Goal: Transaction & Acquisition: Purchase product/service

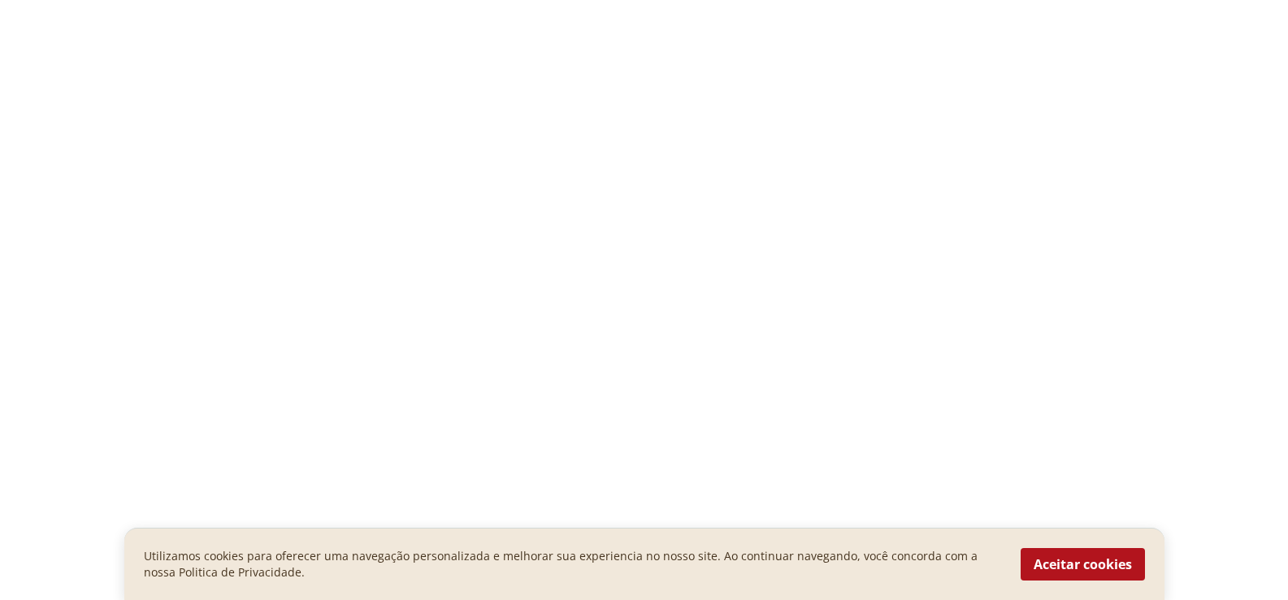
select select "**********"
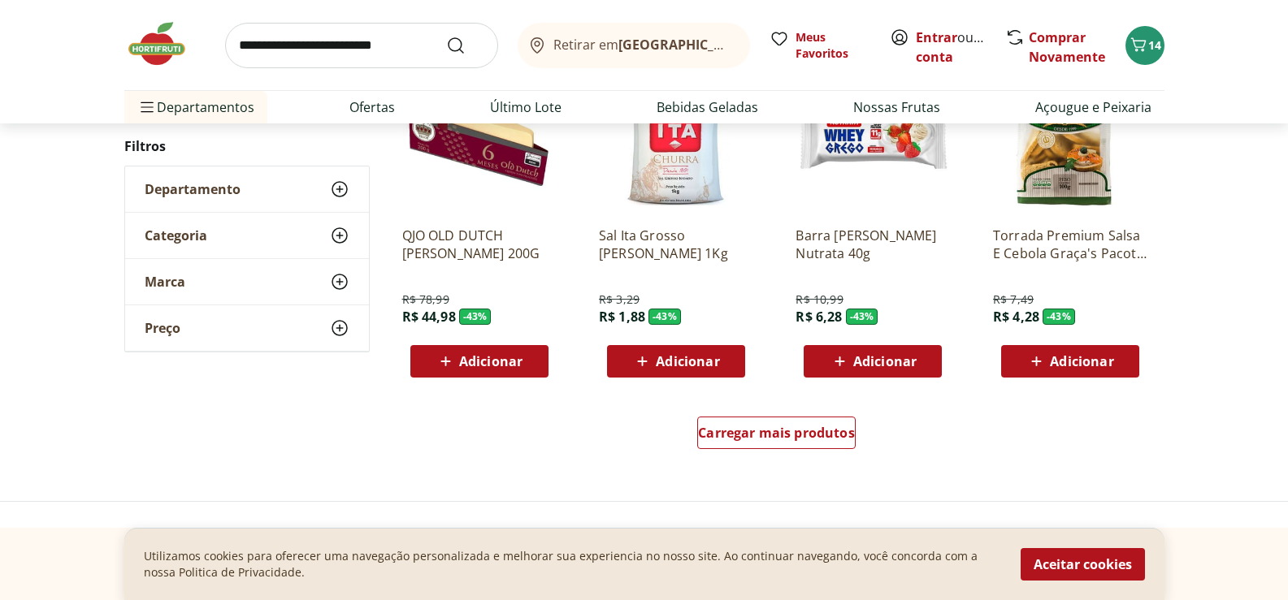
scroll to position [9562, 0]
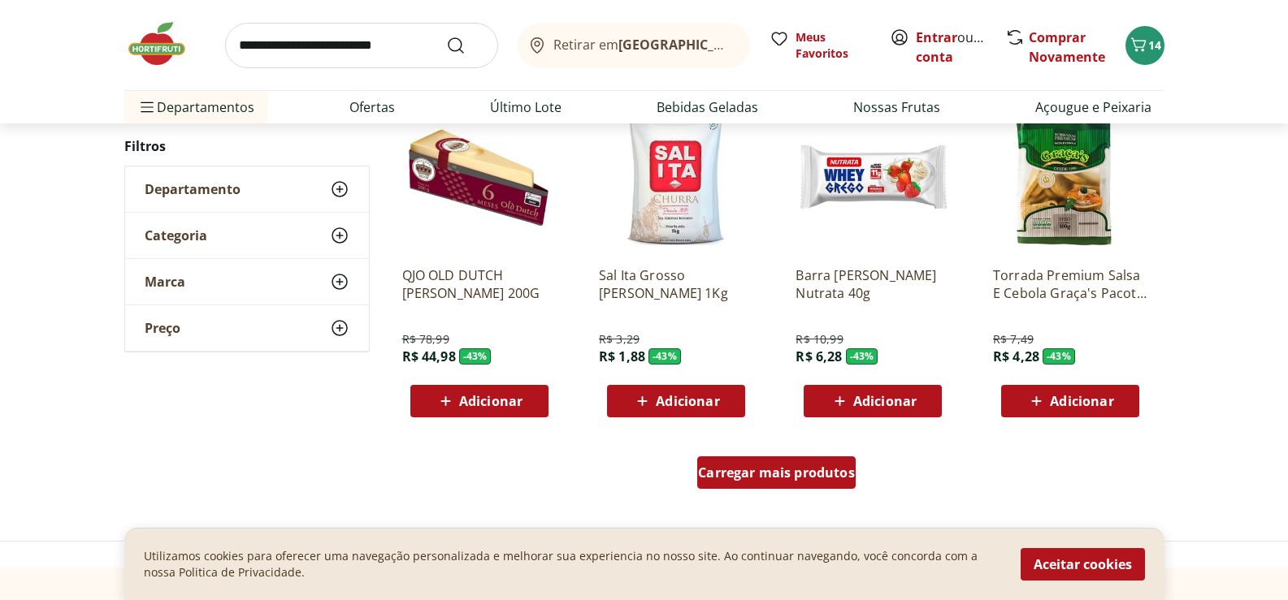
click at [762, 472] on span "Carregar mais produtos" at bounding box center [776, 472] width 157 height 13
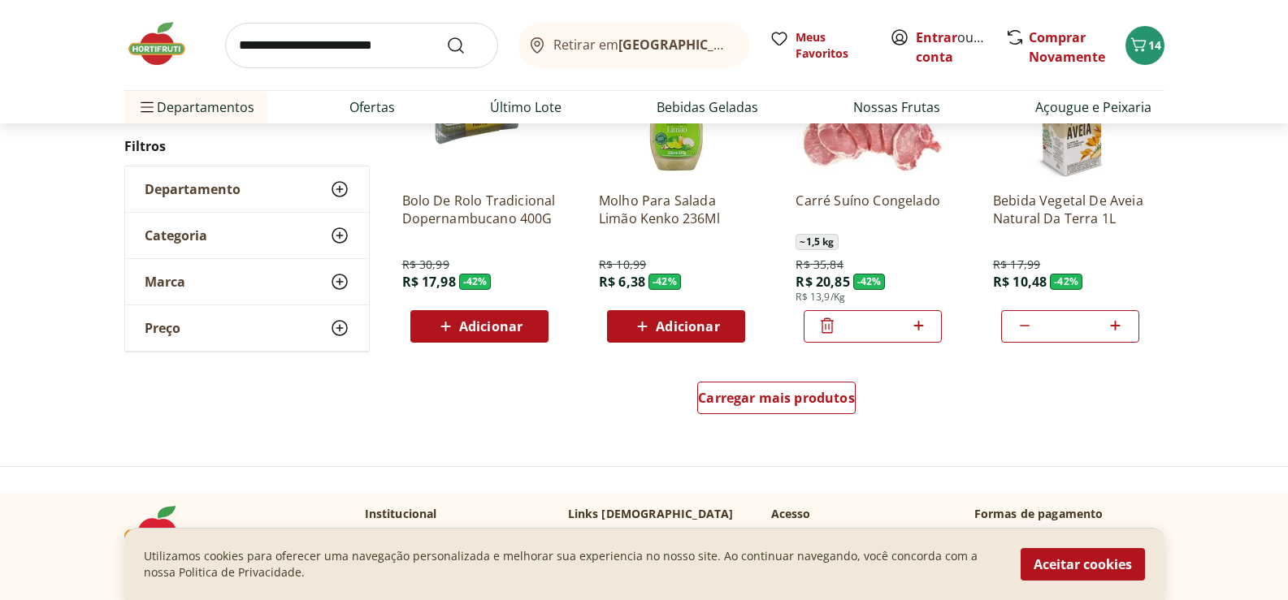
scroll to position [10699, 0]
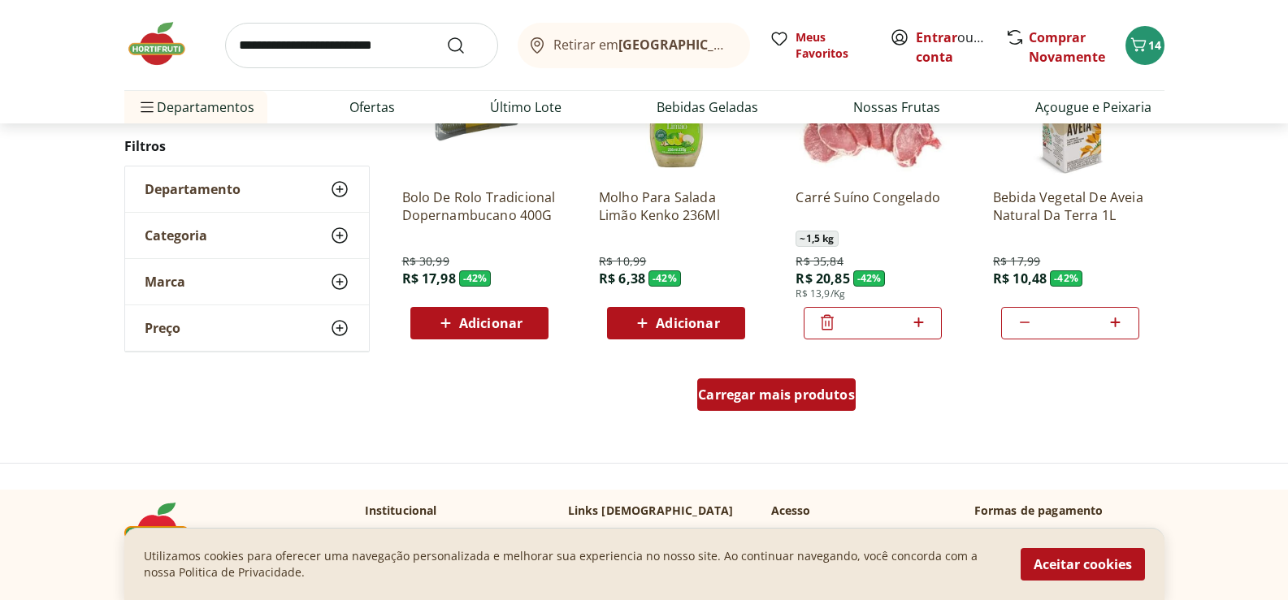
click at [804, 388] on span "Carregar mais produtos" at bounding box center [776, 394] width 157 height 13
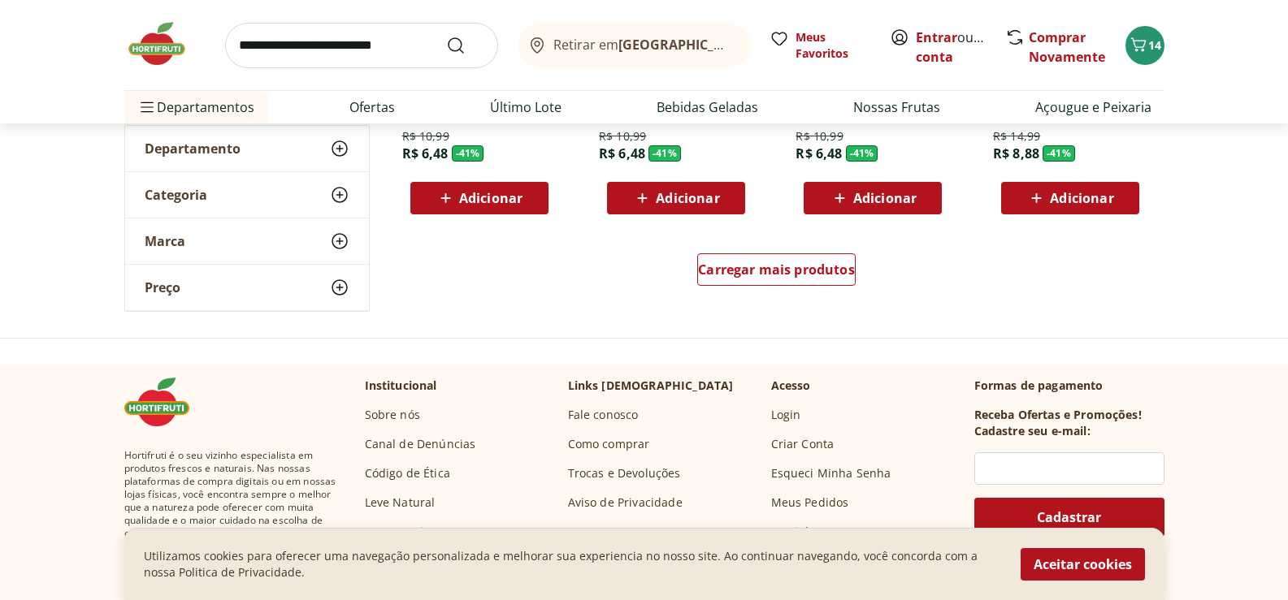
scroll to position [11918, 0]
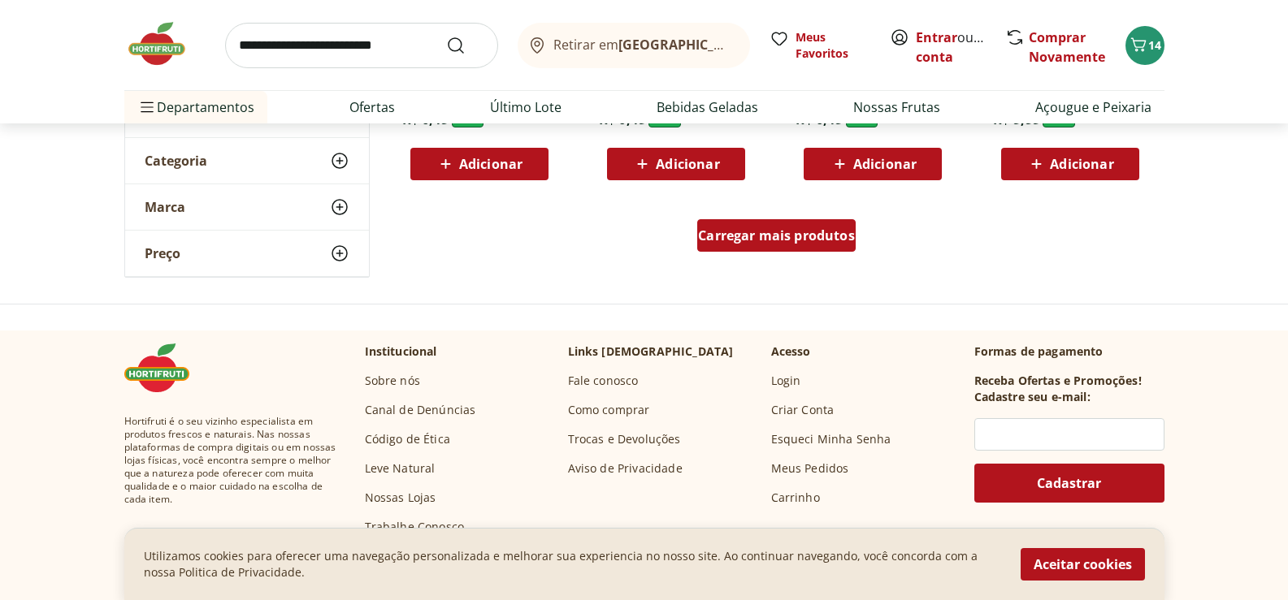
click at [769, 240] on span "Carregar mais produtos" at bounding box center [776, 235] width 157 height 13
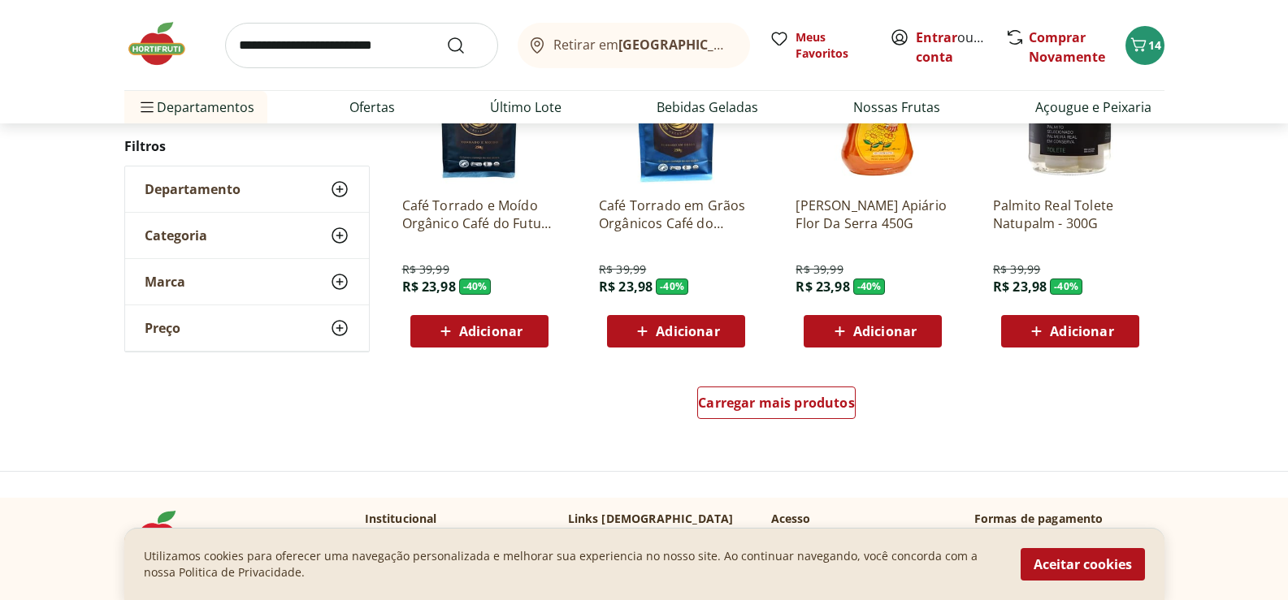
scroll to position [12893, 0]
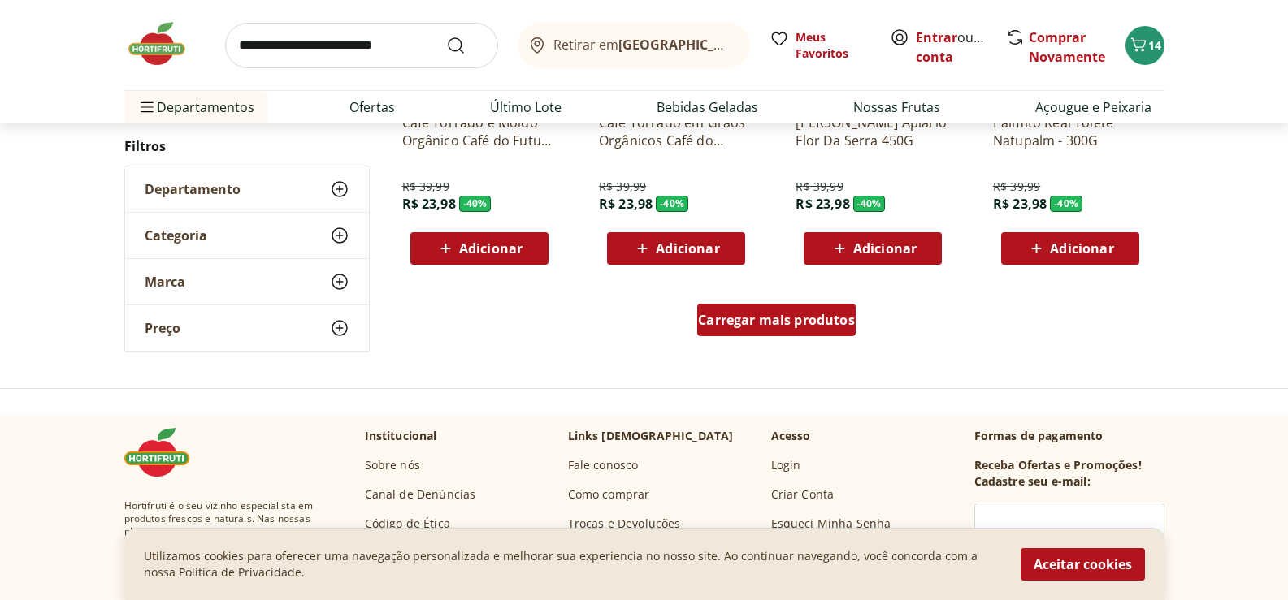
click at [813, 319] on span "Carregar mais produtos" at bounding box center [776, 320] width 157 height 13
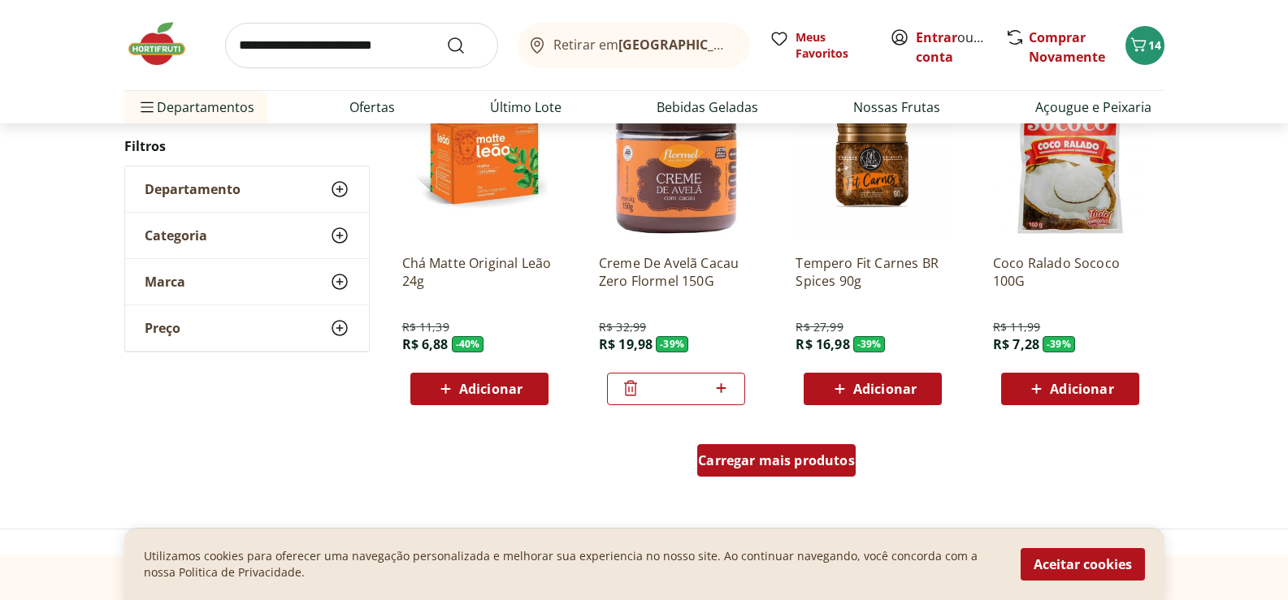
scroll to position [13868, 0]
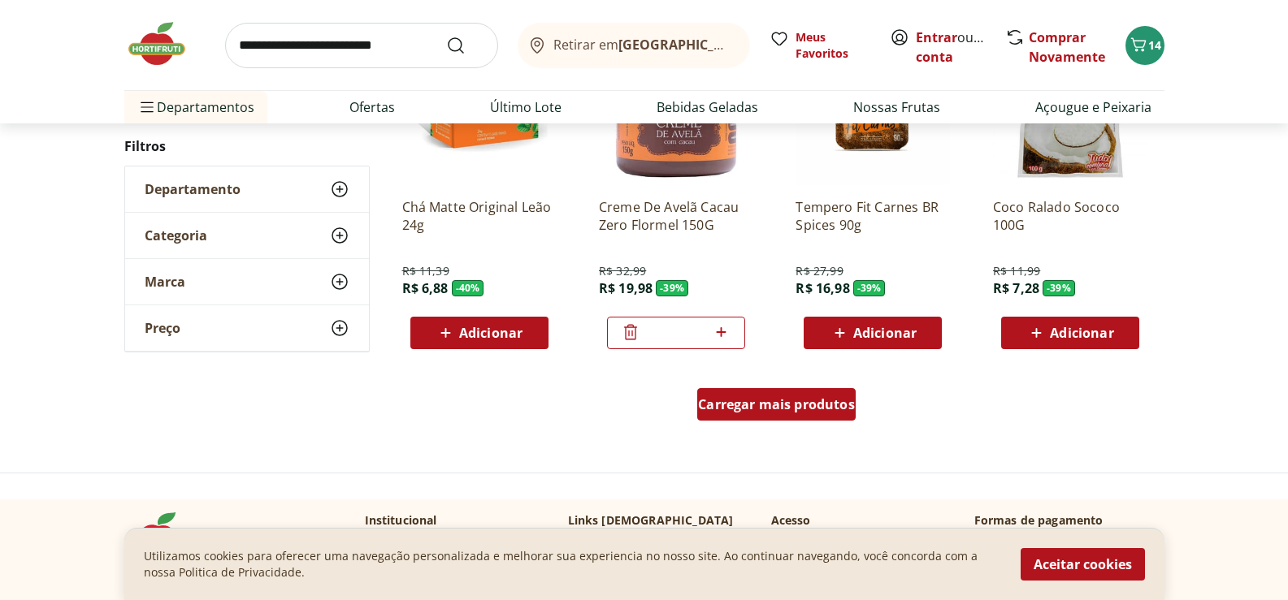
click at [786, 405] on span "Carregar mais produtos" at bounding box center [776, 404] width 157 height 13
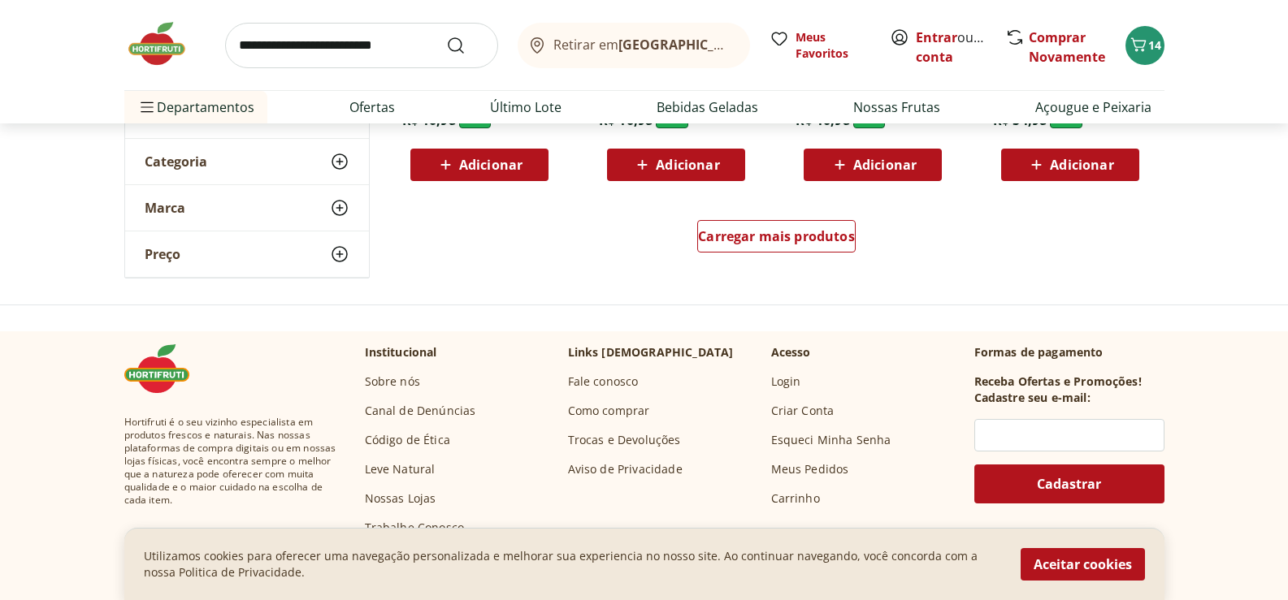
scroll to position [15168, 0]
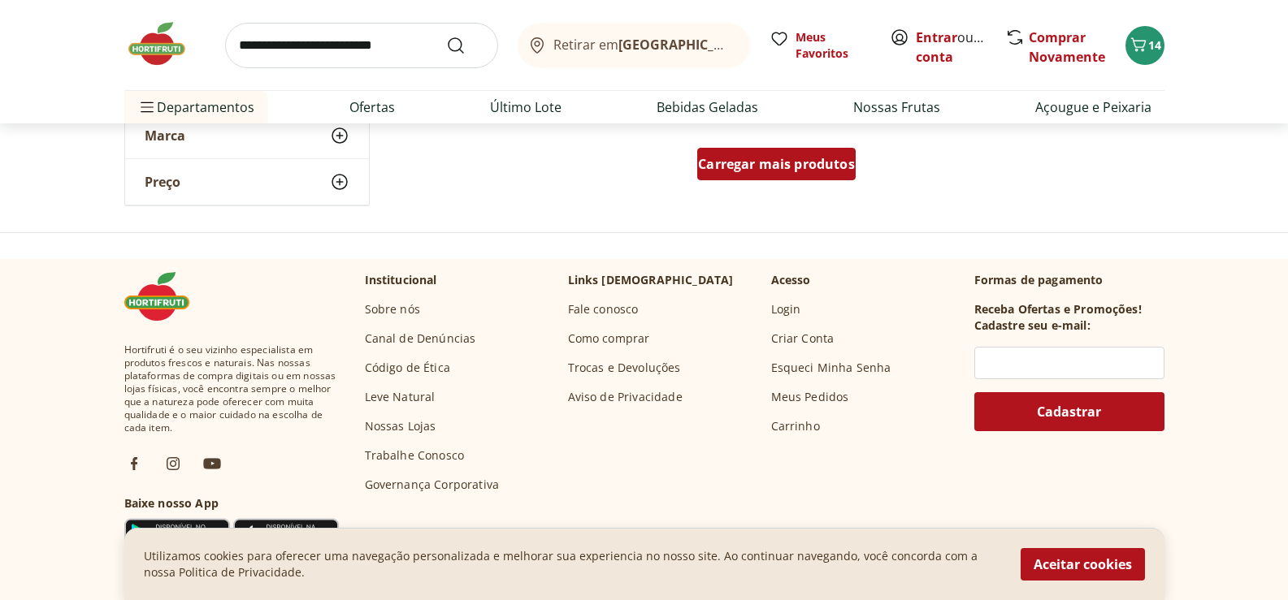
click at [816, 163] on span "Carregar mais produtos" at bounding box center [776, 164] width 157 height 13
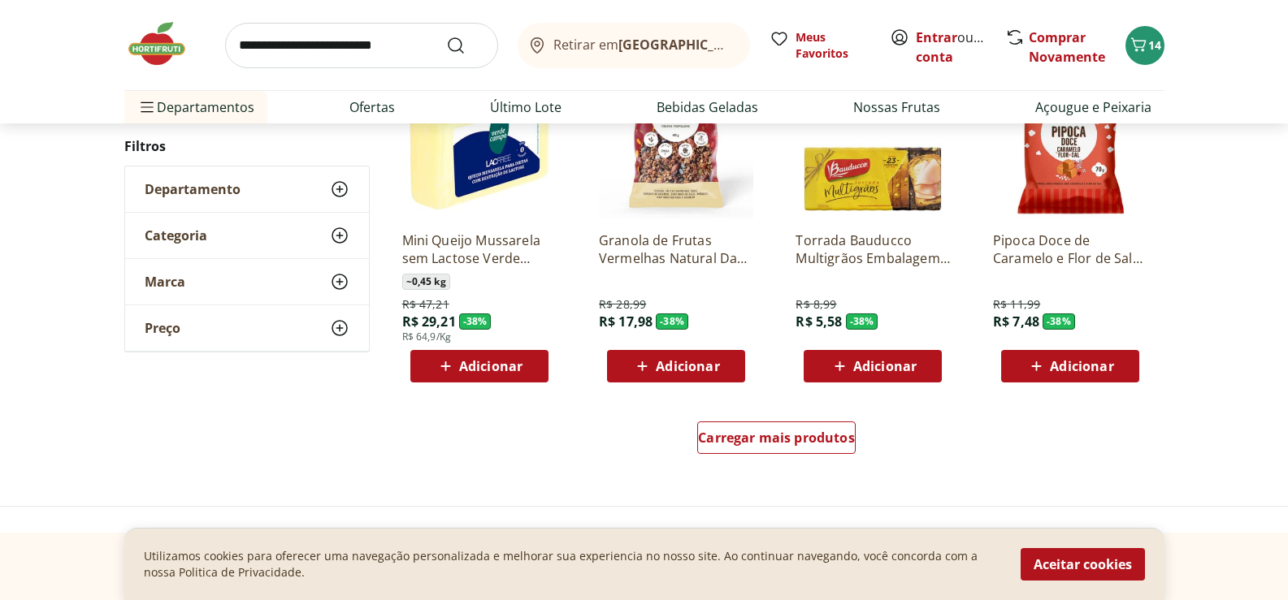
scroll to position [15981, 0]
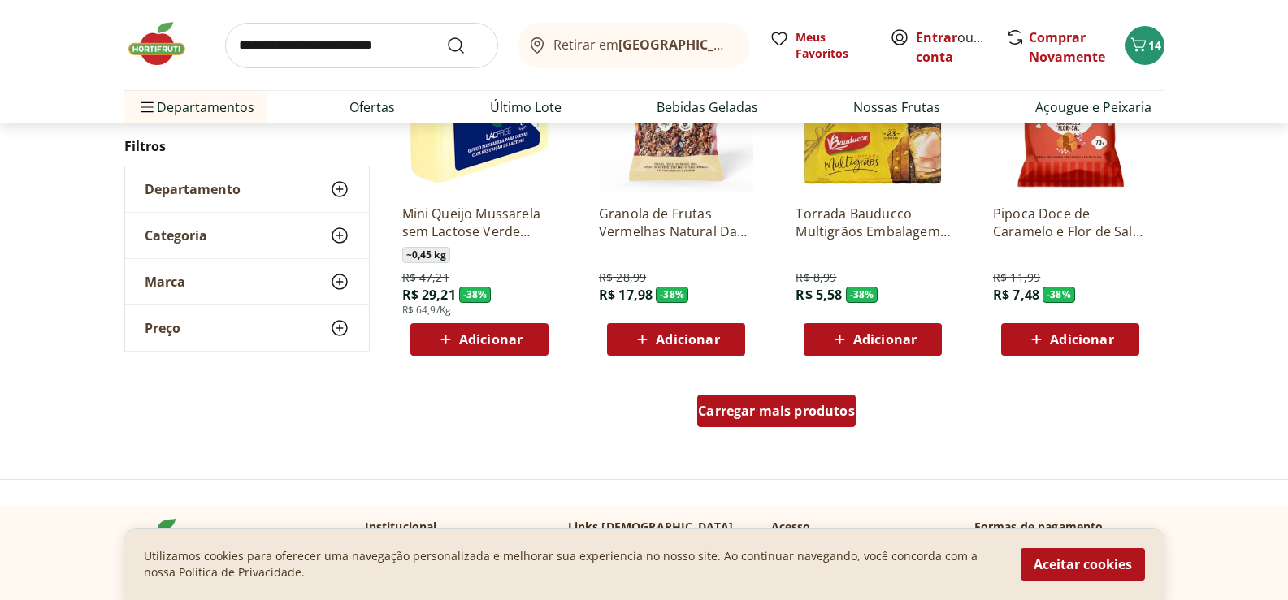
click at [774, 407] on span "Carregar mais produtos" at bounding box center [776, 411] width 157 height 13
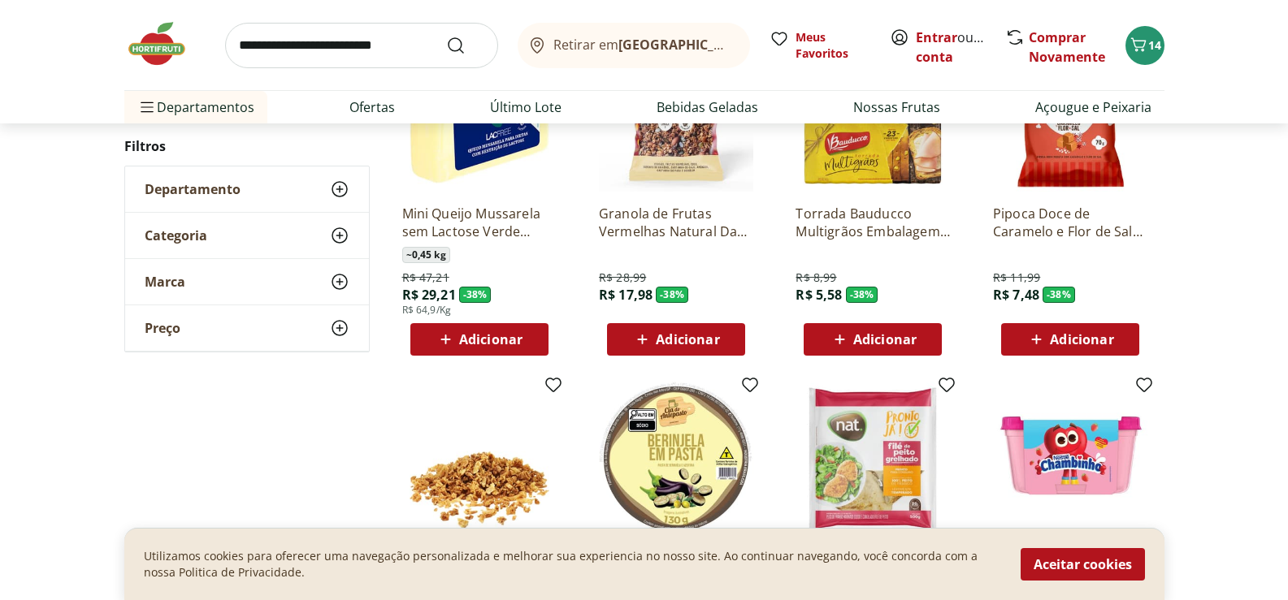
click at [487, 338] on span "Adicionar" at bounding box center [490, 339] width 63 height 13
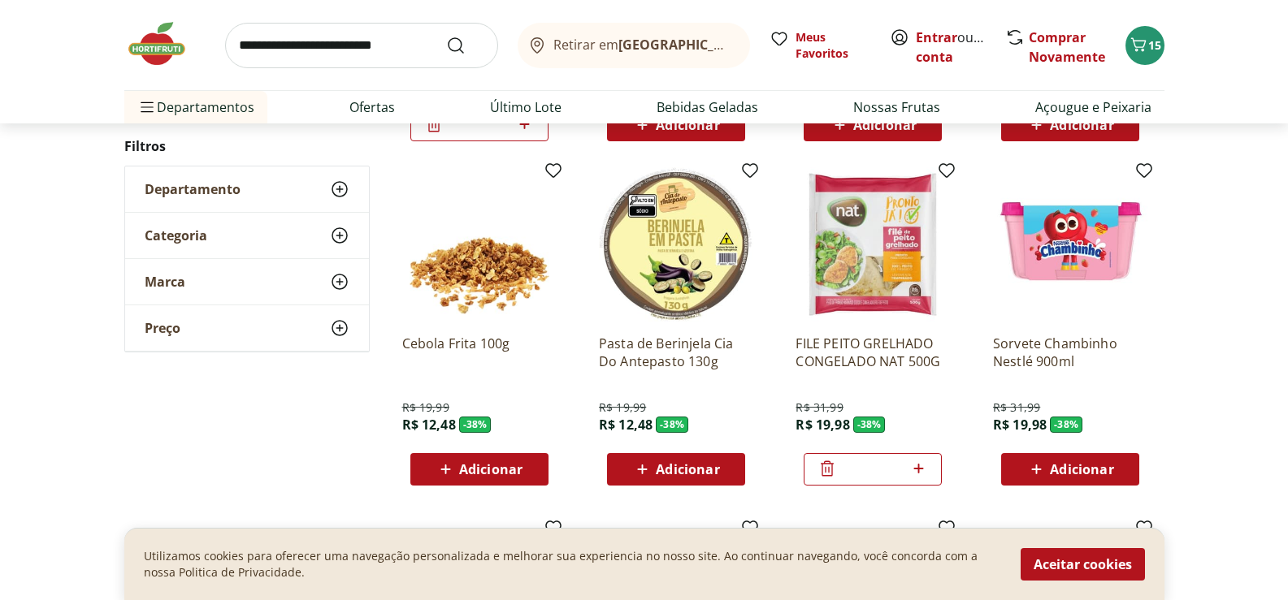
scroll to position [16225, 0]
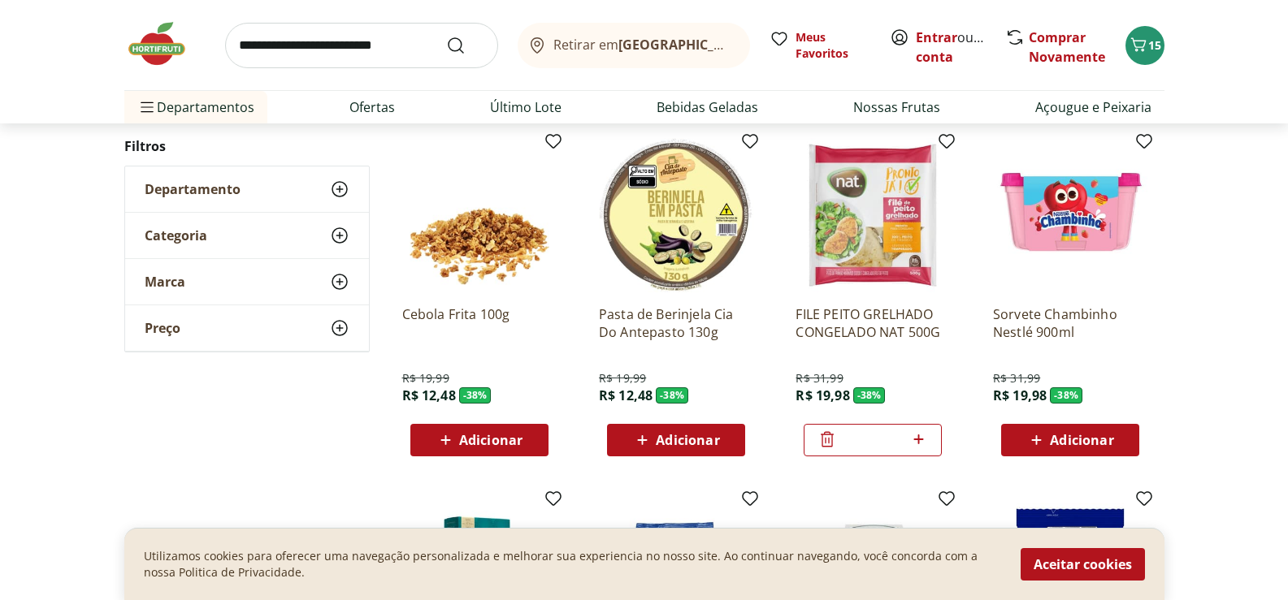
click at [920, 436] on icon at bounding box center [918, 440] width 20 height 20
type input "*"
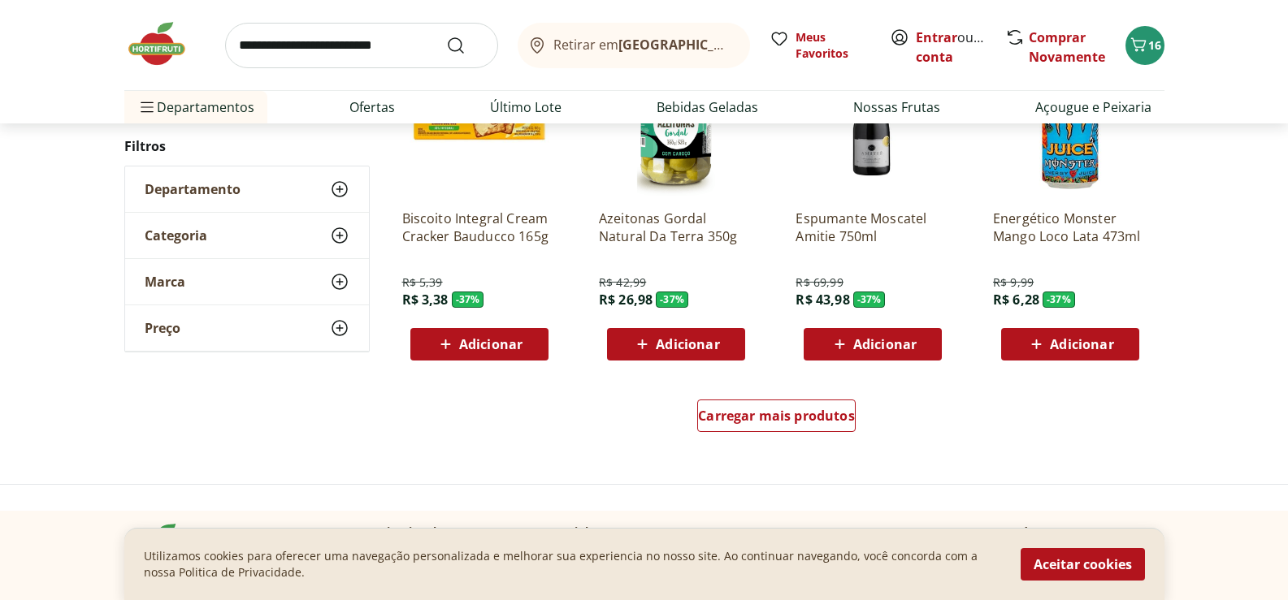
scroll to position [17037, 0]
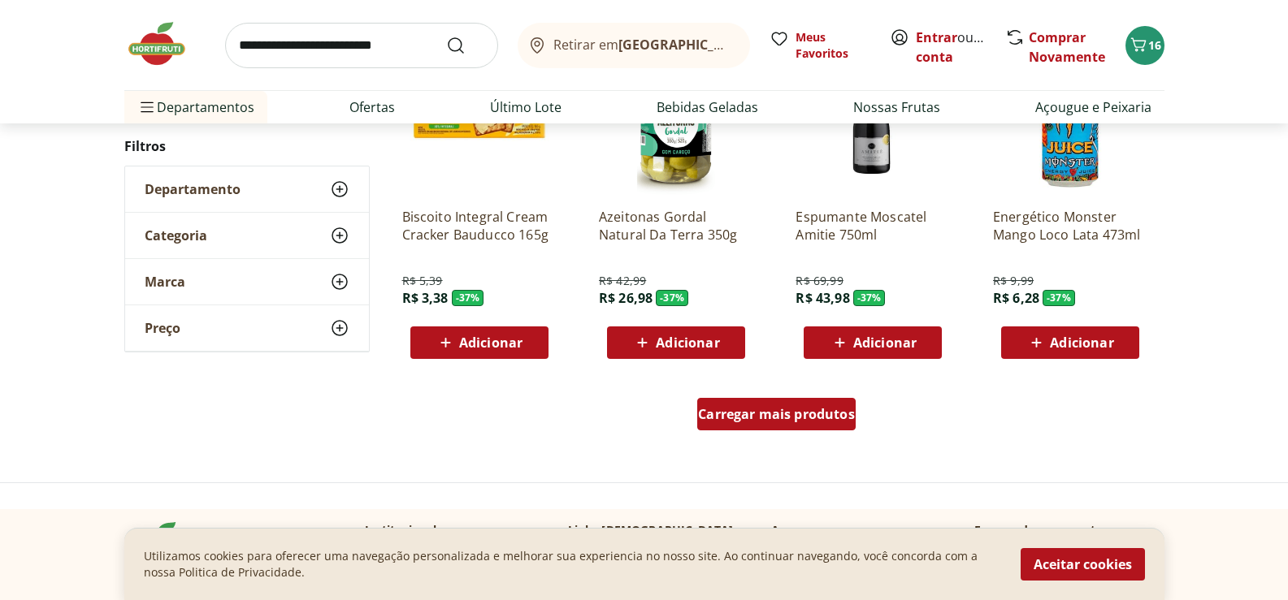
click at [840, 416] on span "Carregar mais produtos" at bounding box center [776, 414] width 157 height 13
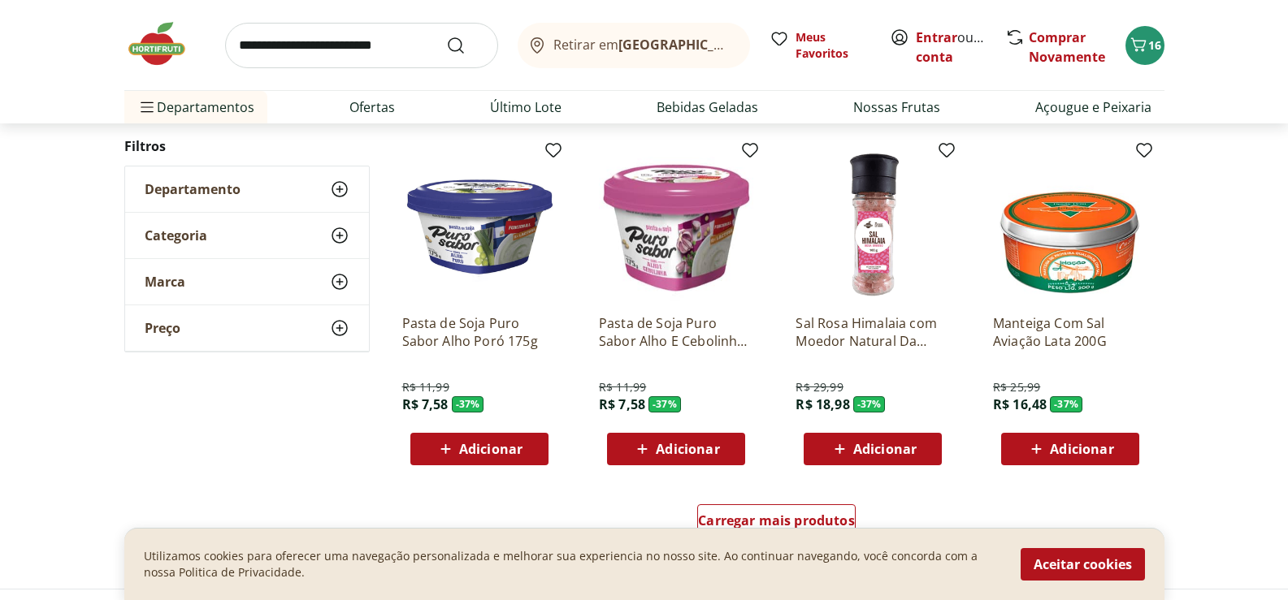
scroll to position [18093, 0]
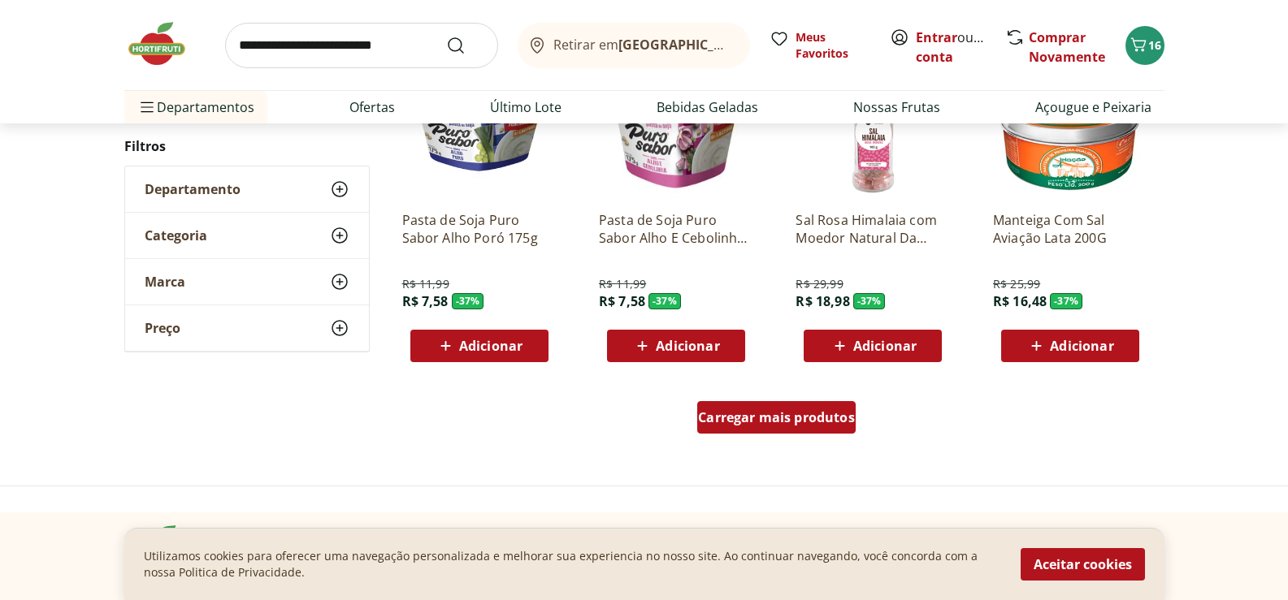
click at [817, 421] on span "Carregar mais produtos" at bounding box center [776, 417] width 157 height 13
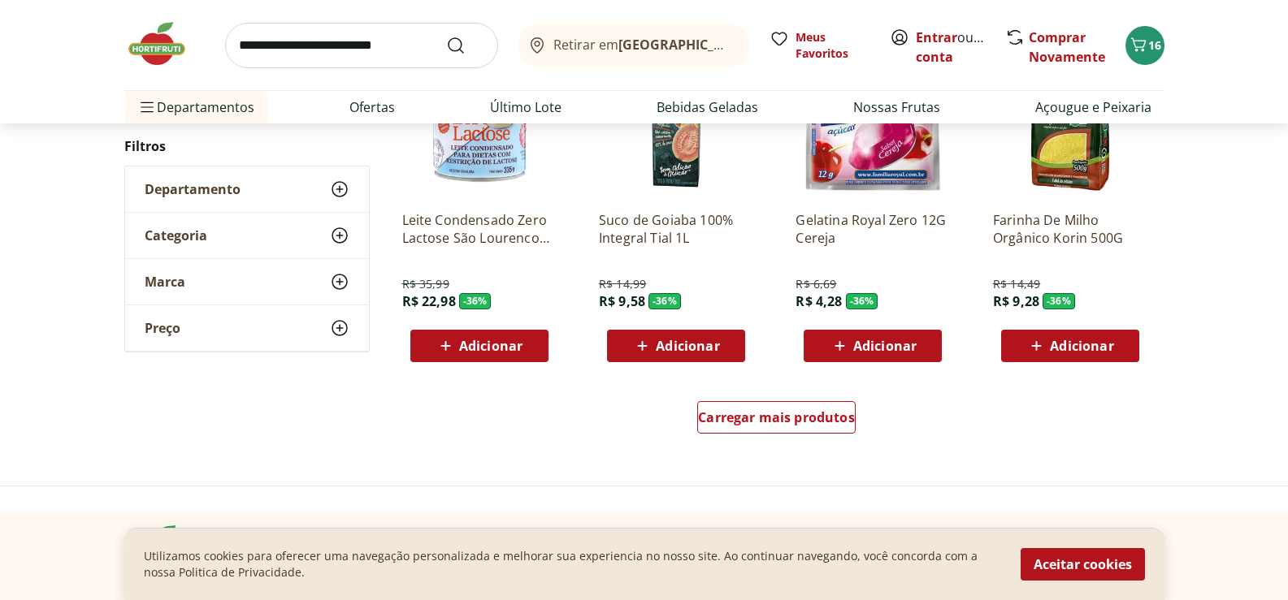
scroll to position [19231, 0]
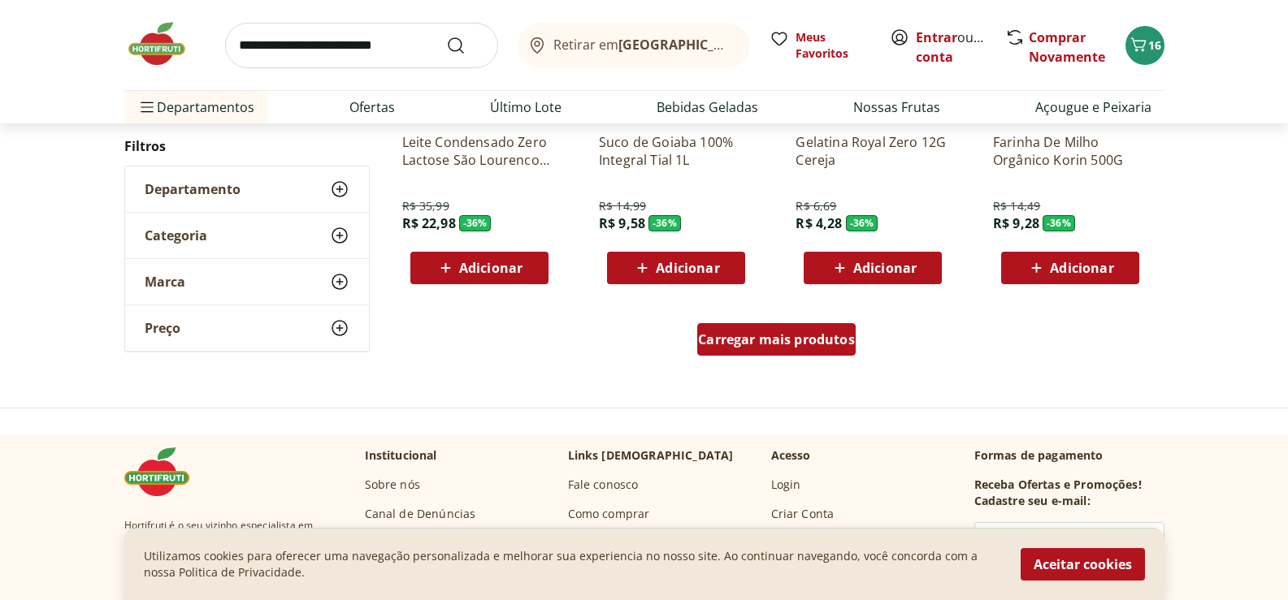
click at [823, 340] on span "Carregar mais produtos" at bounding box center [776, 339] width 157 height 13
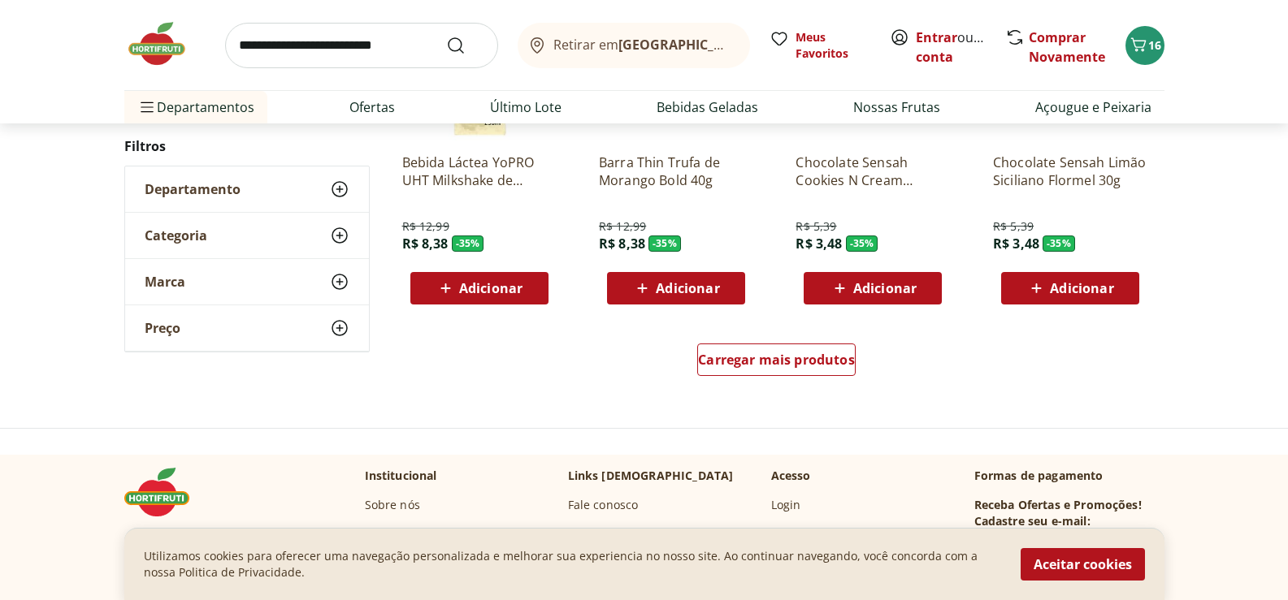
scroll to position [20287, 0]
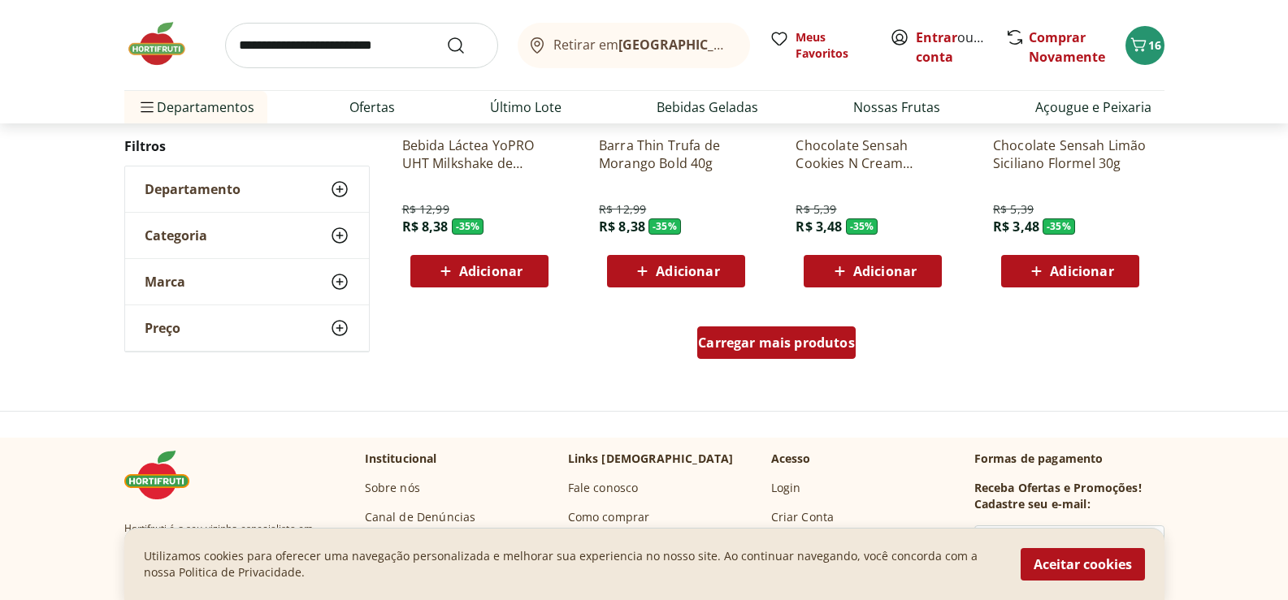
click at [769, 341] on span "Carregar mais produtos" at bounding box center [776, 342] width 157 height 13
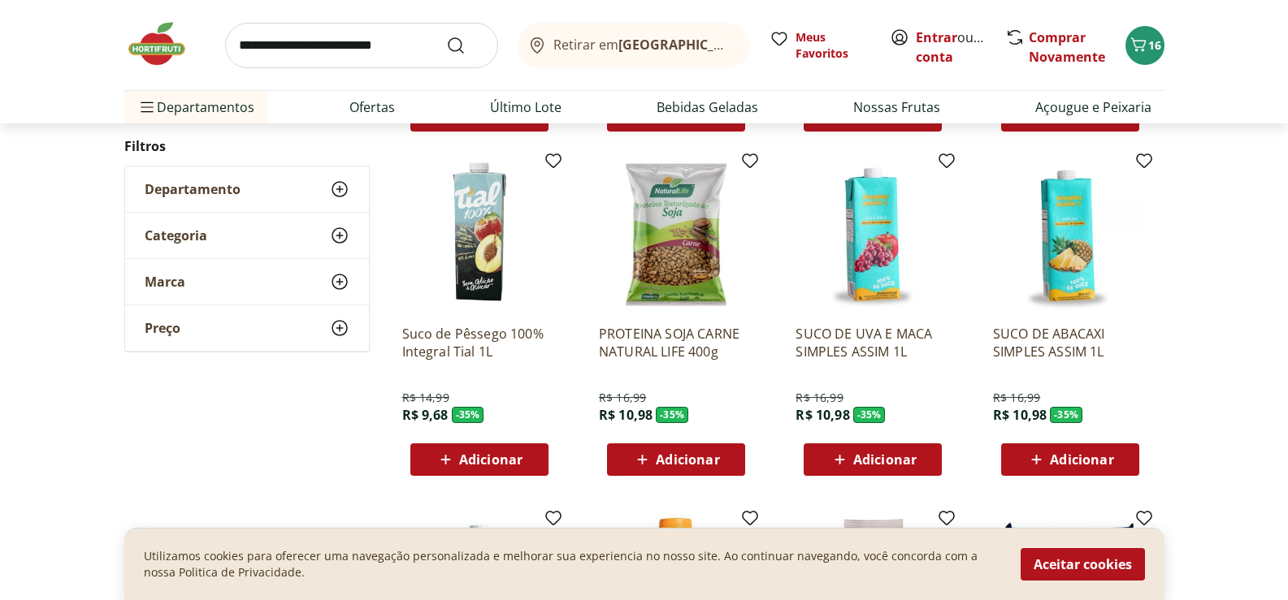
scroll to position [20450, 0]
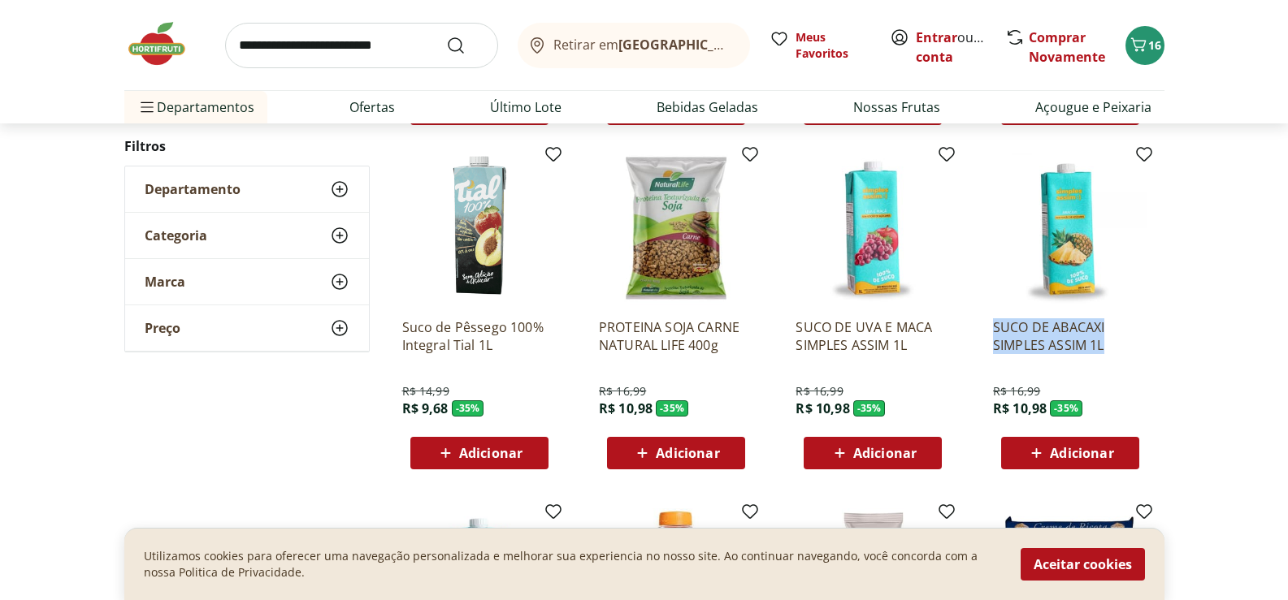
drag, startPoint x: 977, startPoint y: 320, endPoint x: 1137, endPoint y: 351, distance: 162.2
copy p "SUCO DE ABACAXI SIMPLES ASSIM 1L"
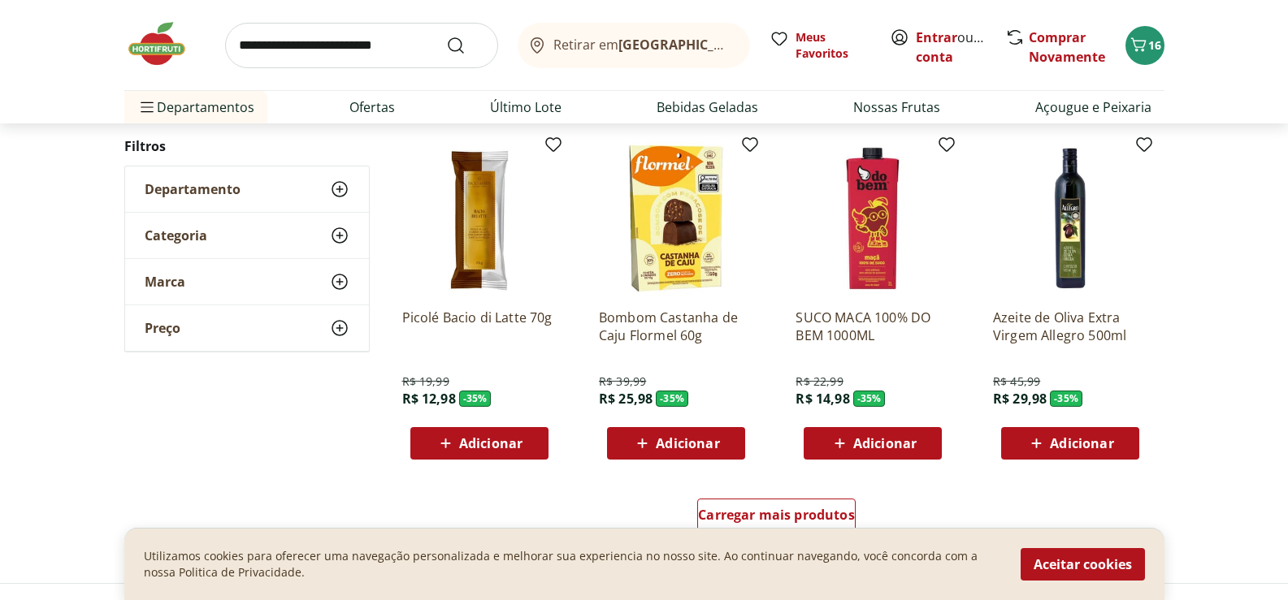
scroll to position [21181, 0]
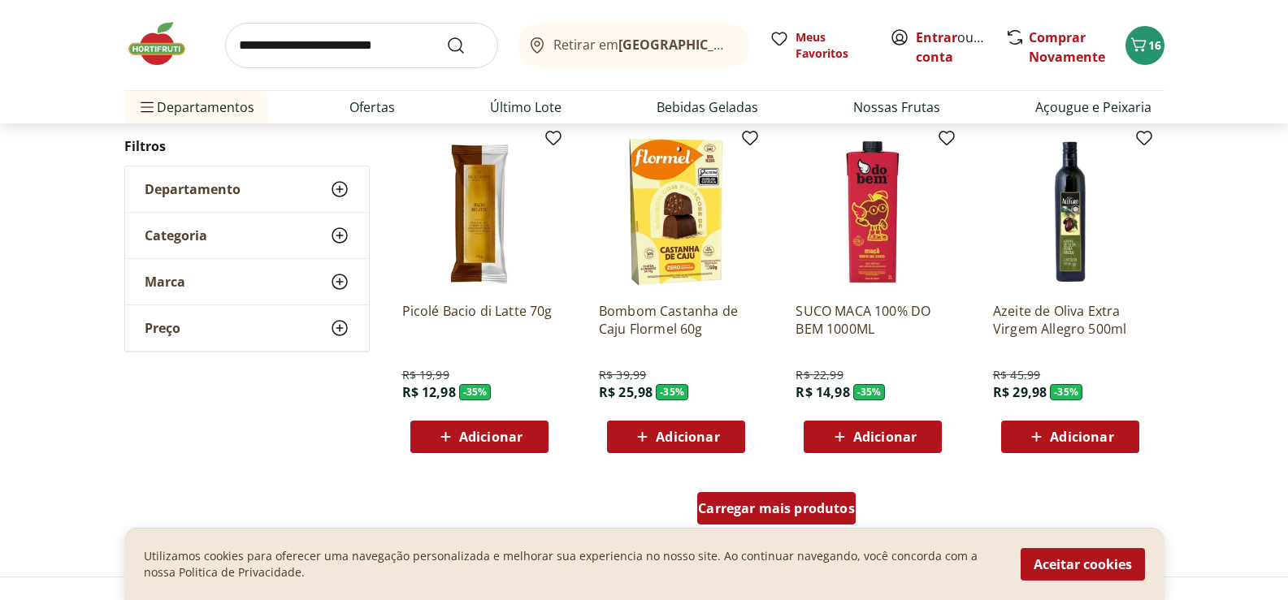
click at [797, 502] on span "Carregar mais produtos" at bounding box center [776, 508] width 157 height 13
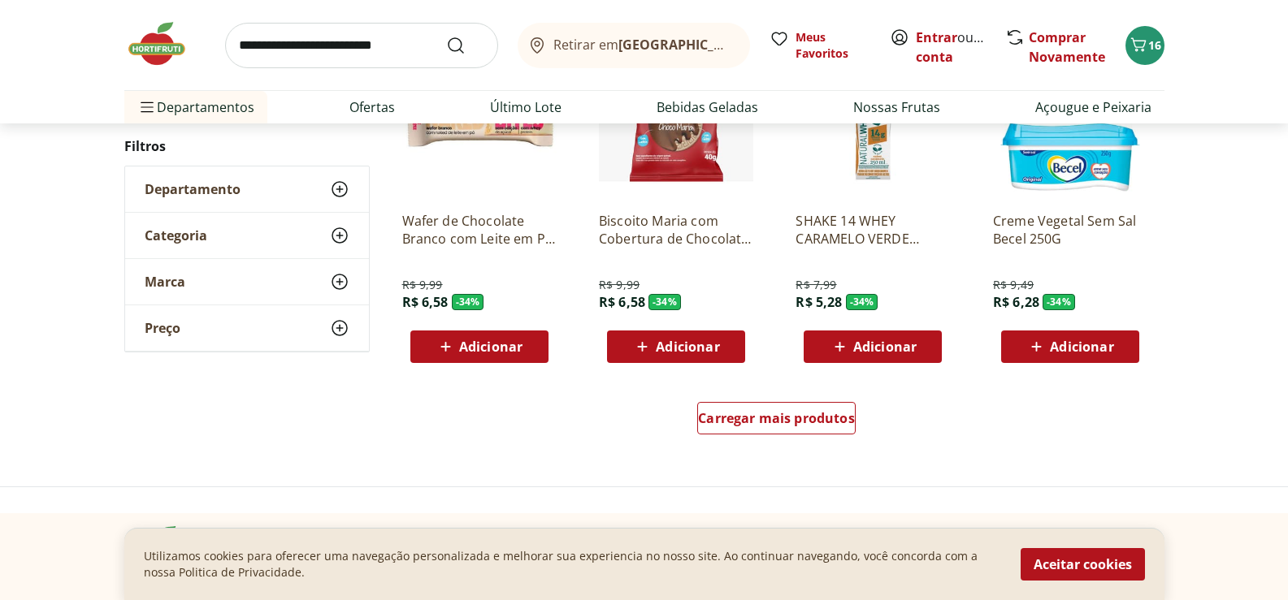
scroll to position [22237, 0]
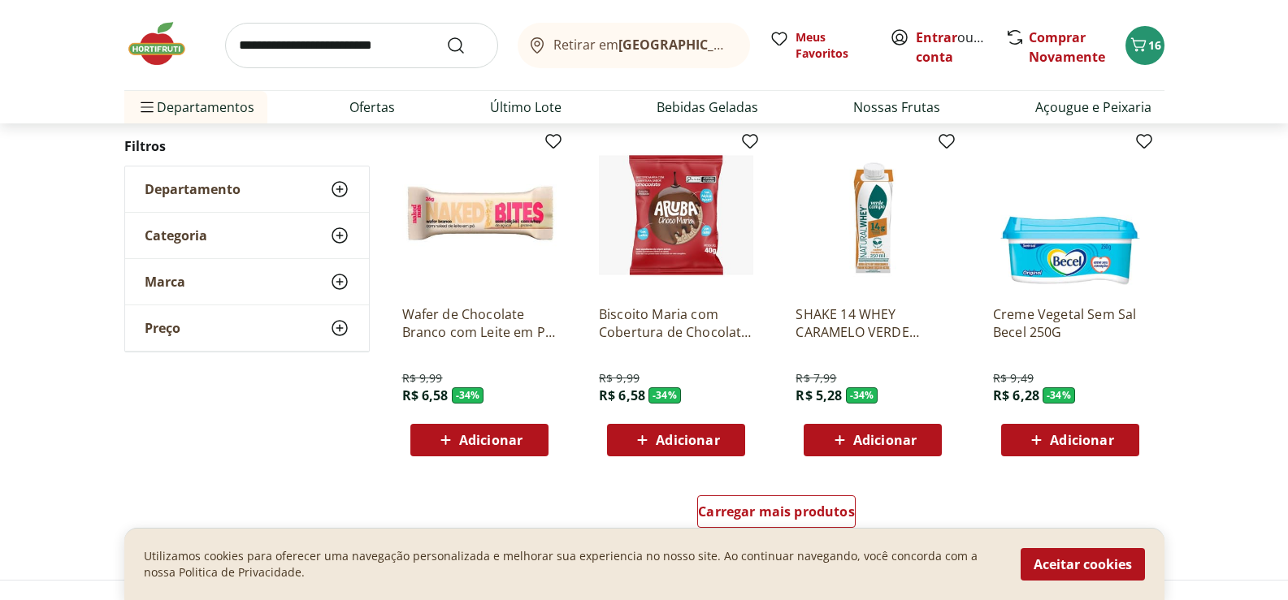
click at [895, 436] on span "Adicionar" at bounding box center [884, 440] width 63 height 13
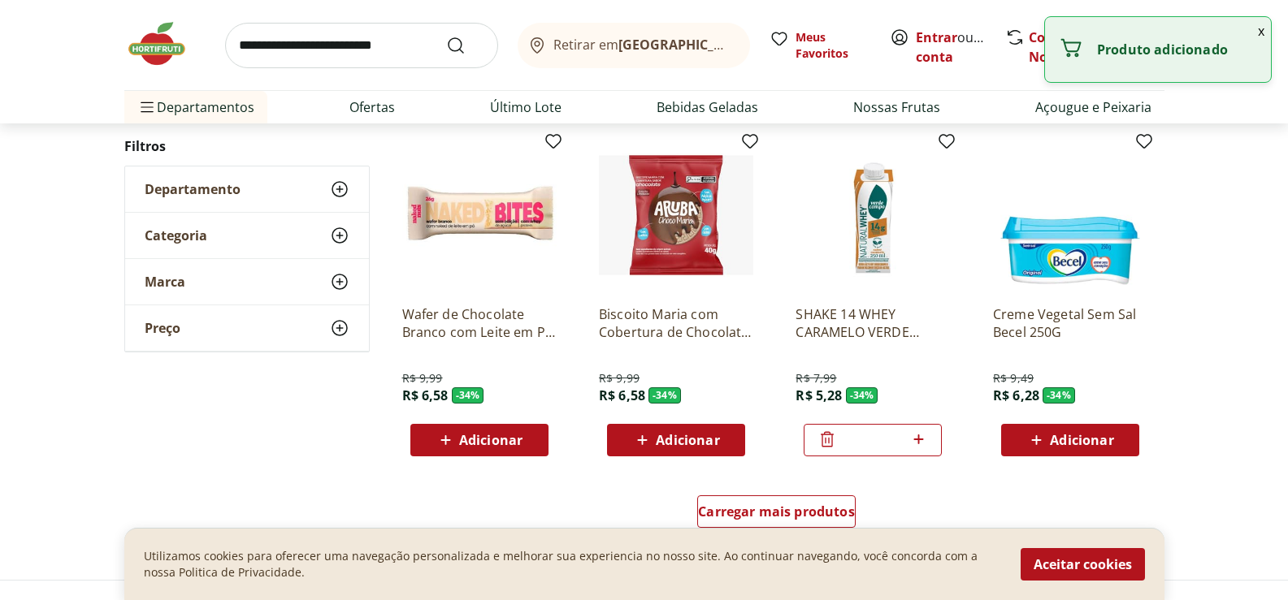
click at [917, 437] on icon at bounding box center [918, 440] width 20 height 20
click at [916, 437] on icon at bounding box center [918, 440] width 20 height 20
click at [915, 435] on icon at bounding box center [918, 440] width 20 height 20
type input "*"
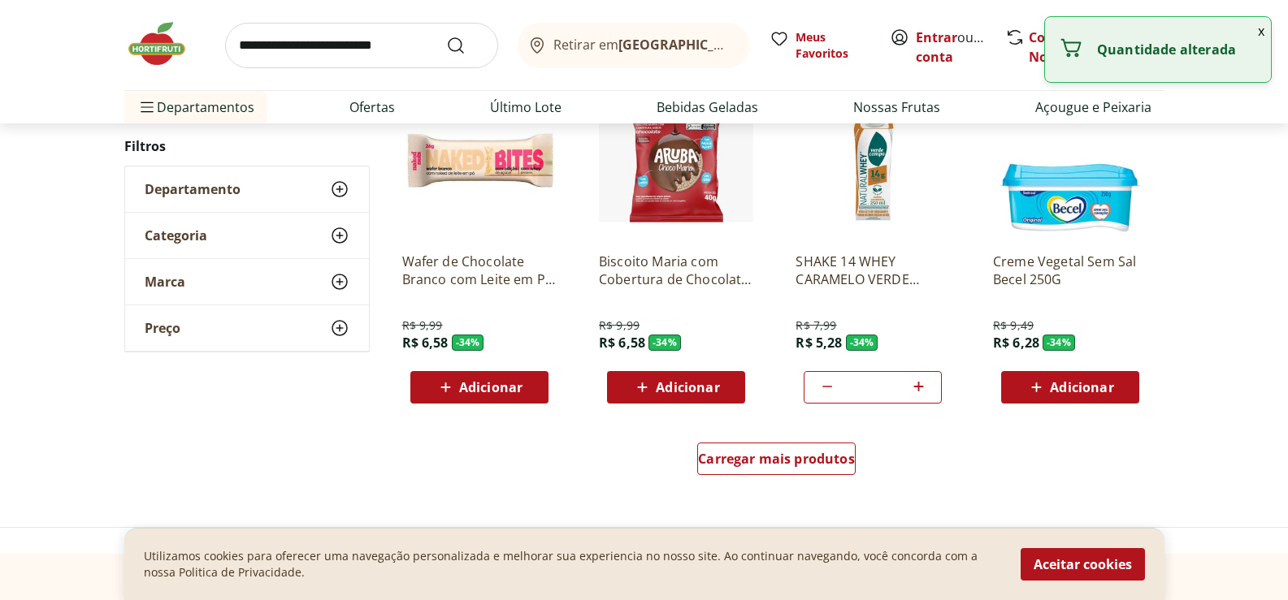
scroll to position [22318, 0]
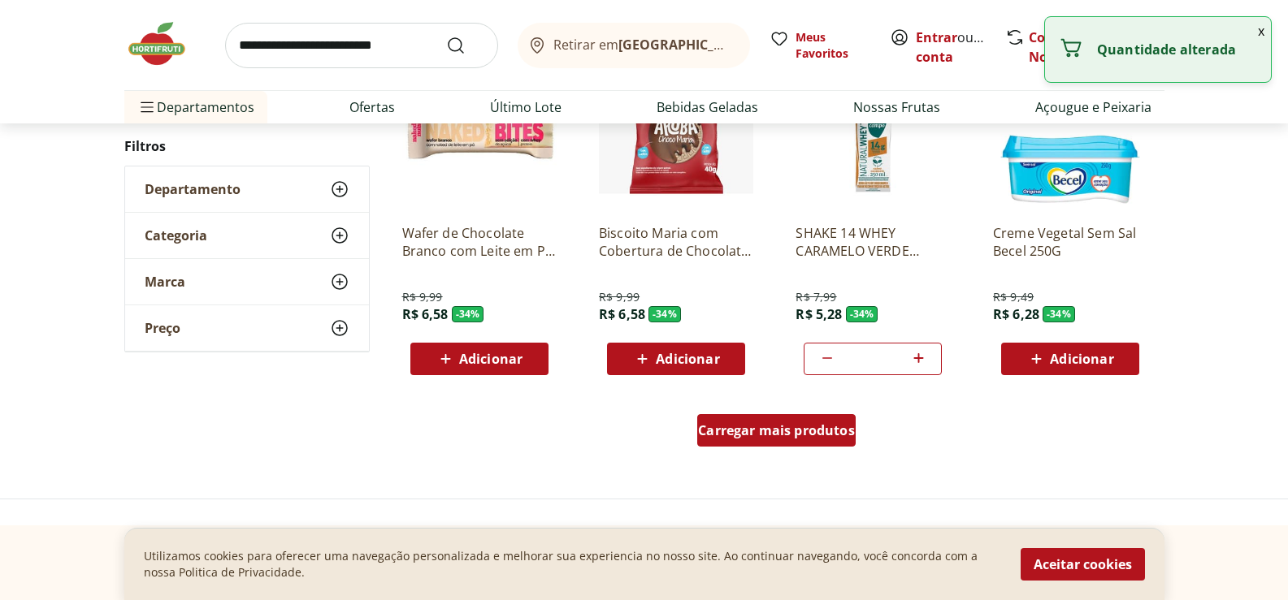
click at [788, 435] on span "Carregar mais produtos" at bounding box center [776, 430] width 157 height 13
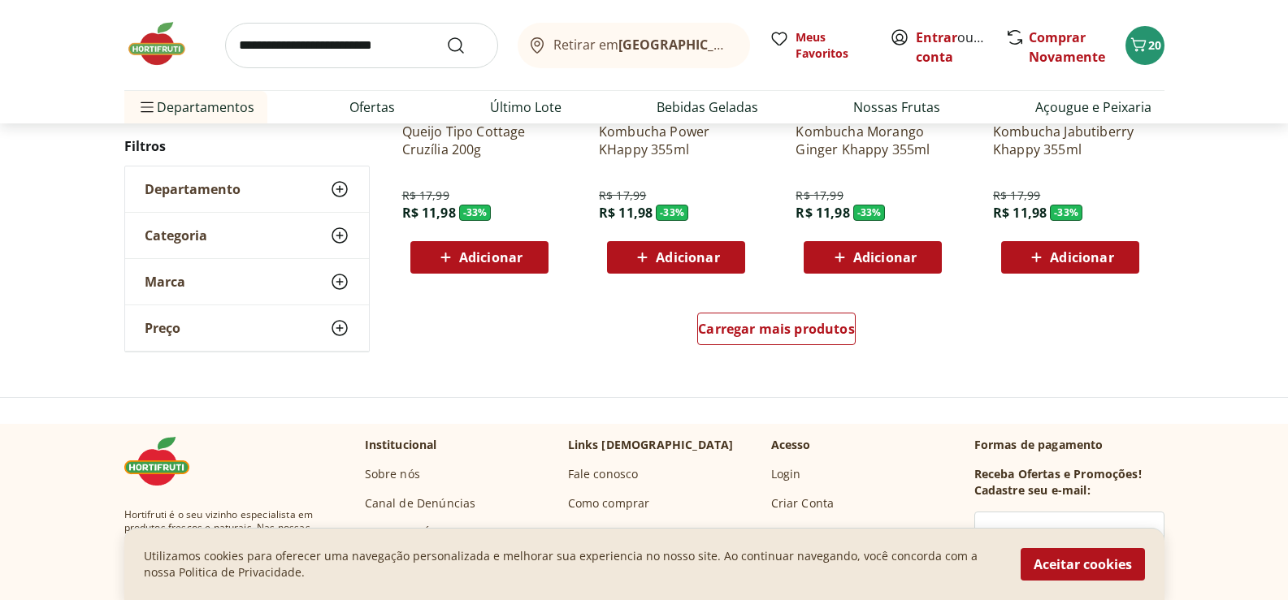
scroll to position [23619, 0]
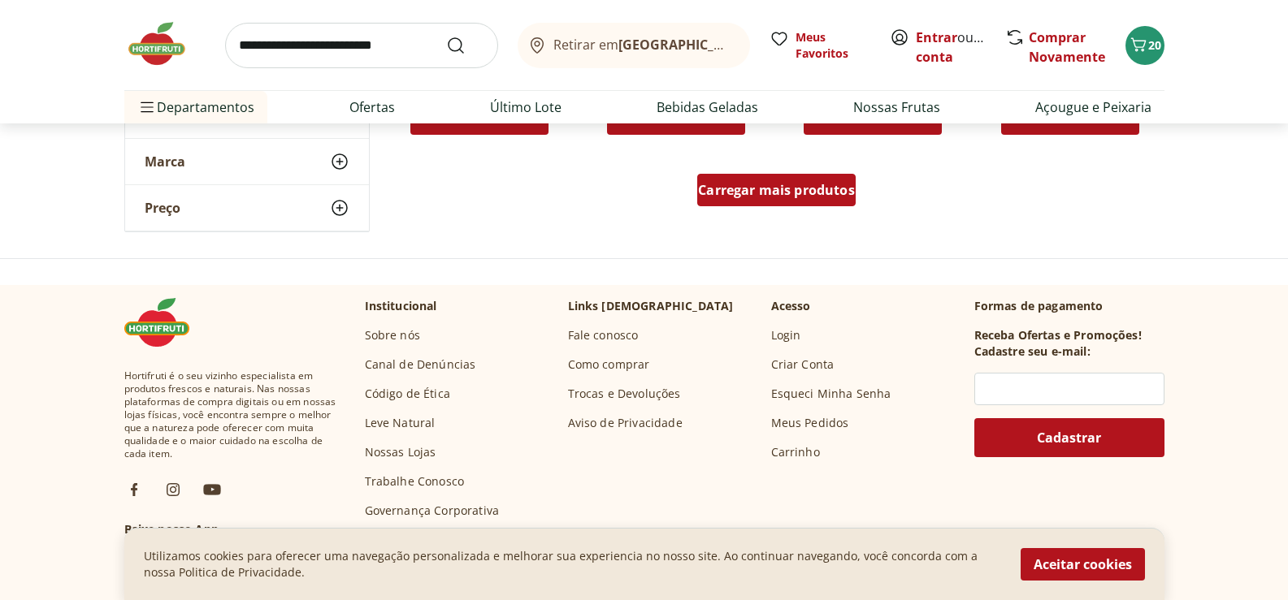
click at [819, 189] on span "Carregar mais produtos" at bounding box center [776, 190] width 157 height 13
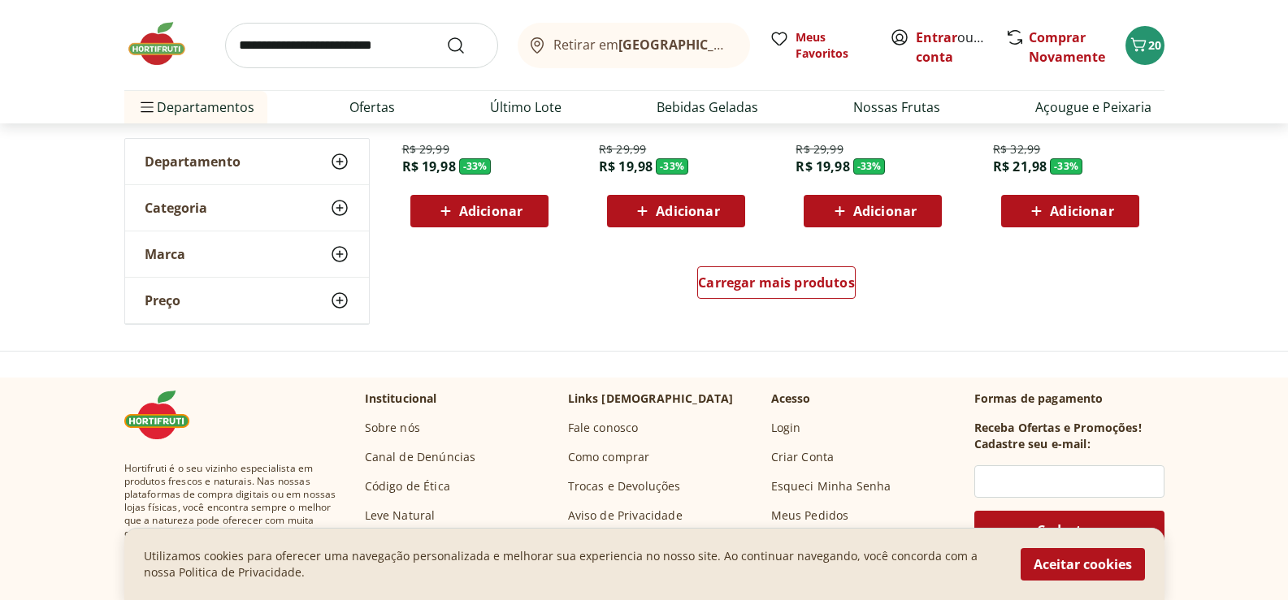
scroll to position [24594, 0]
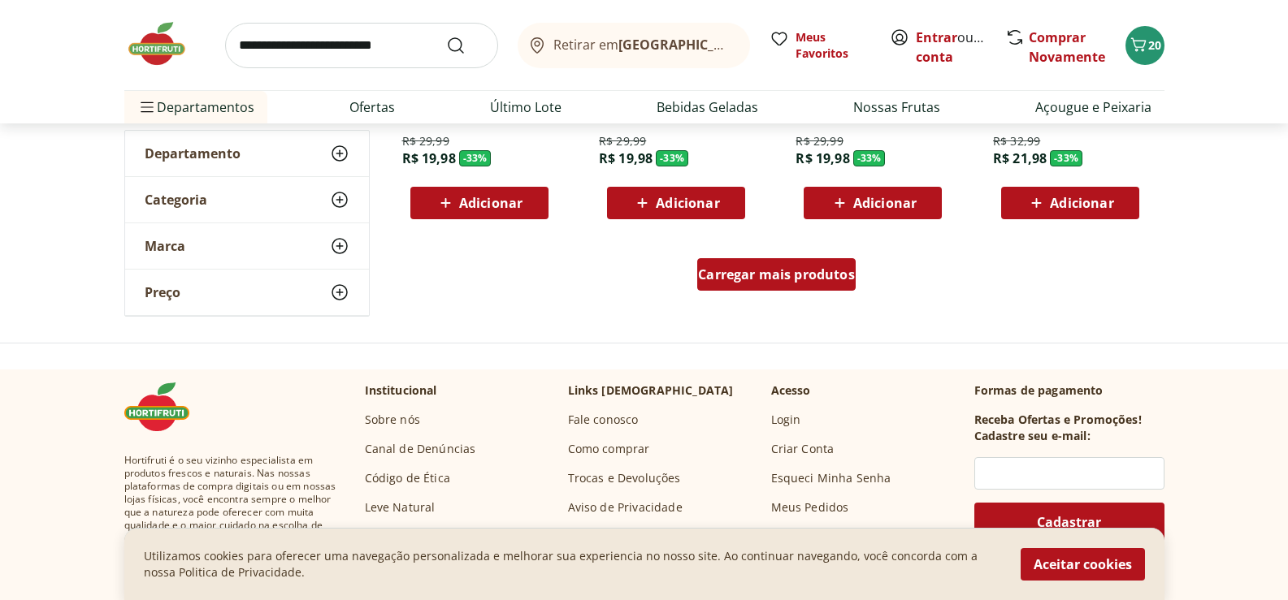
click at [782, 268] on span "Carregar mais produtos" at bounding box center [776, 274] width 157 height 13
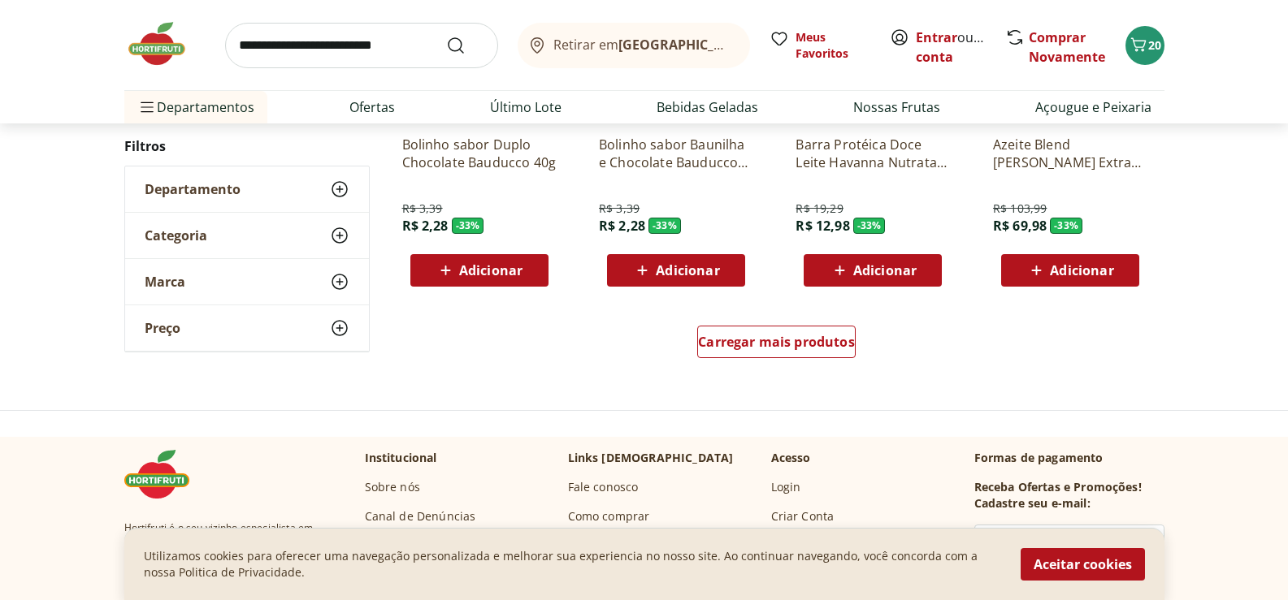
scroll to position [25650, 0]
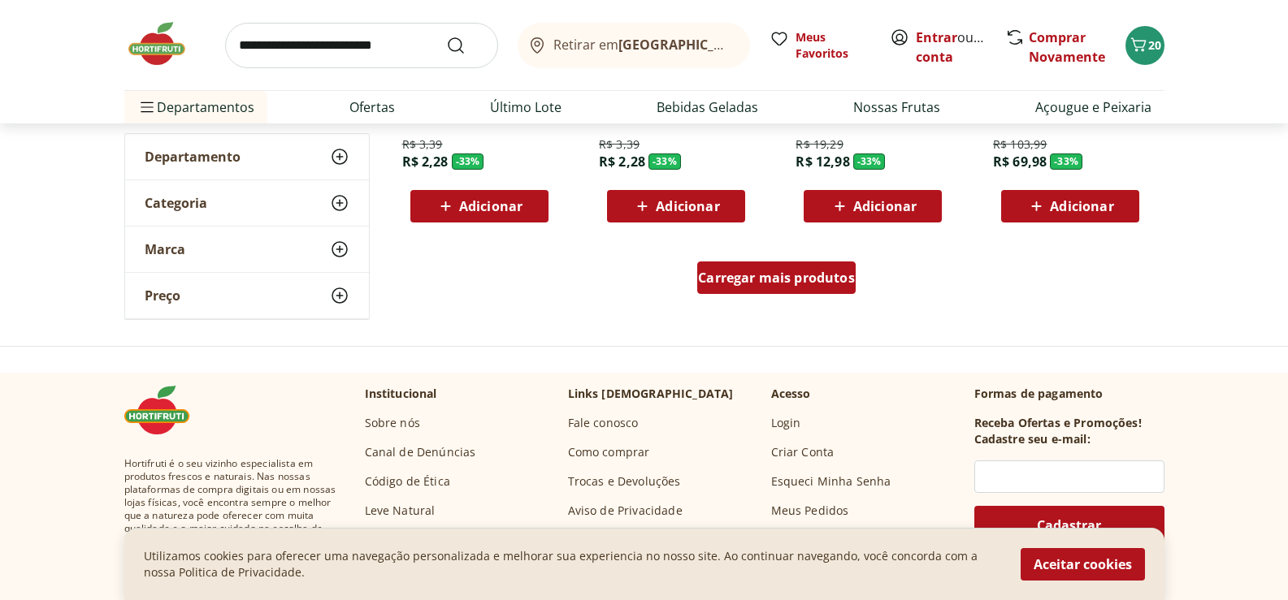
click at [822, 284] on span "Carregar mais produtos" at bounding box center [776, 277] width 157 height 13
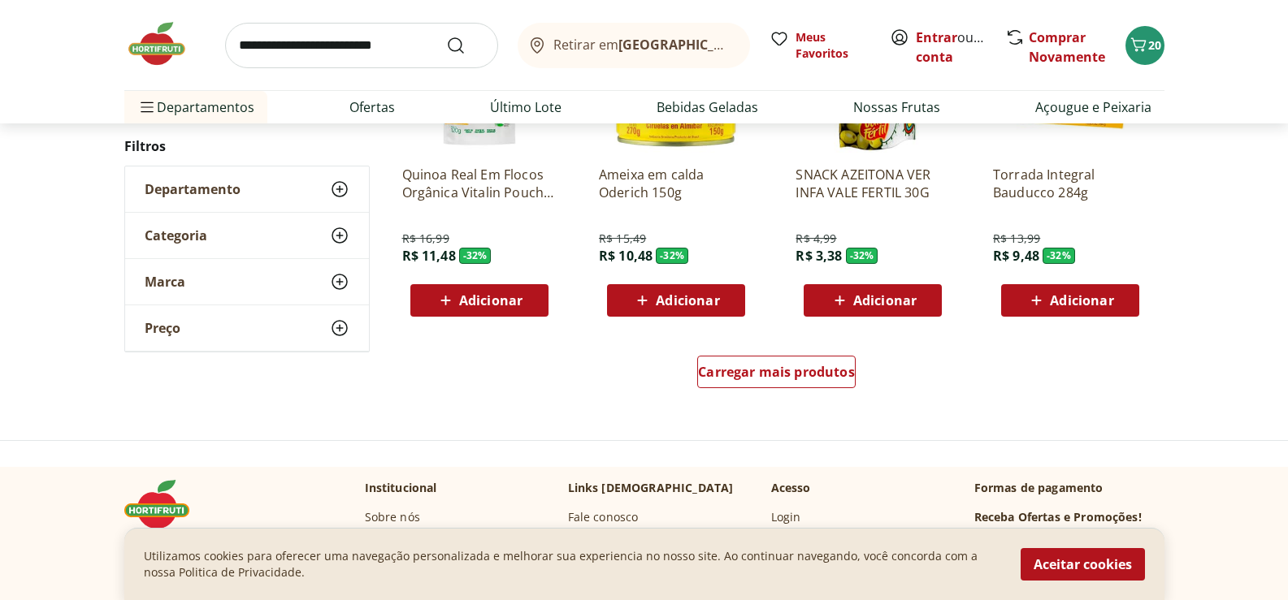
scroll to position [26625, 0]
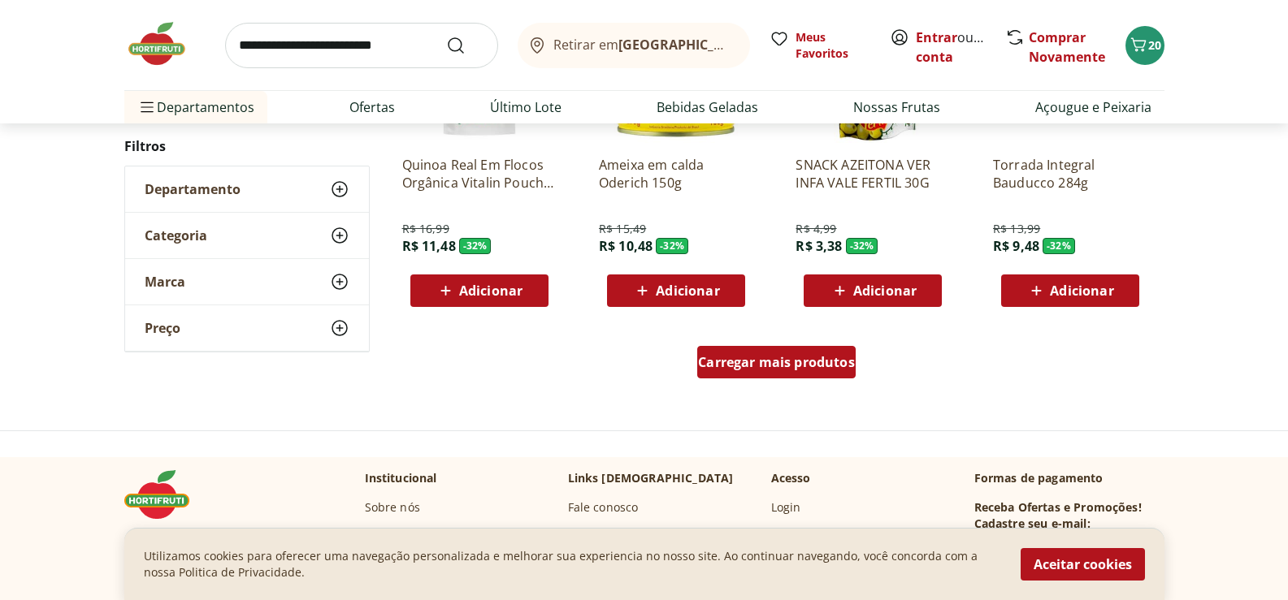
click at [802, 367] on span "Carregar mais produtos" at bounding box center [776, 362] width 157 height 13
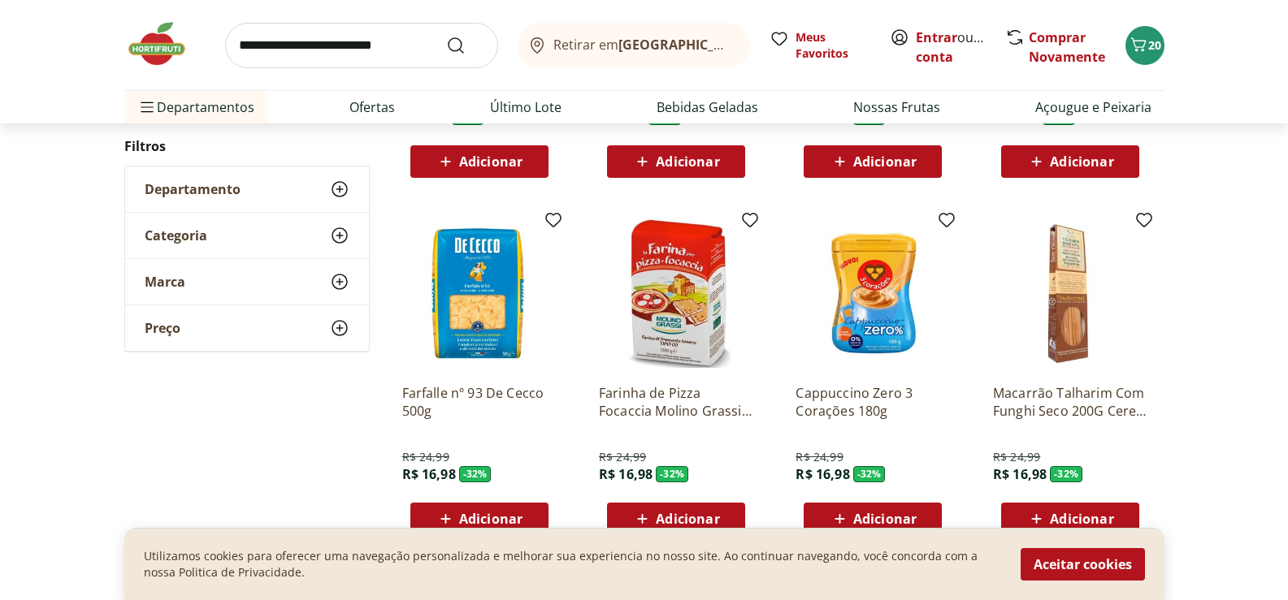
scroll to position [27112, 0]
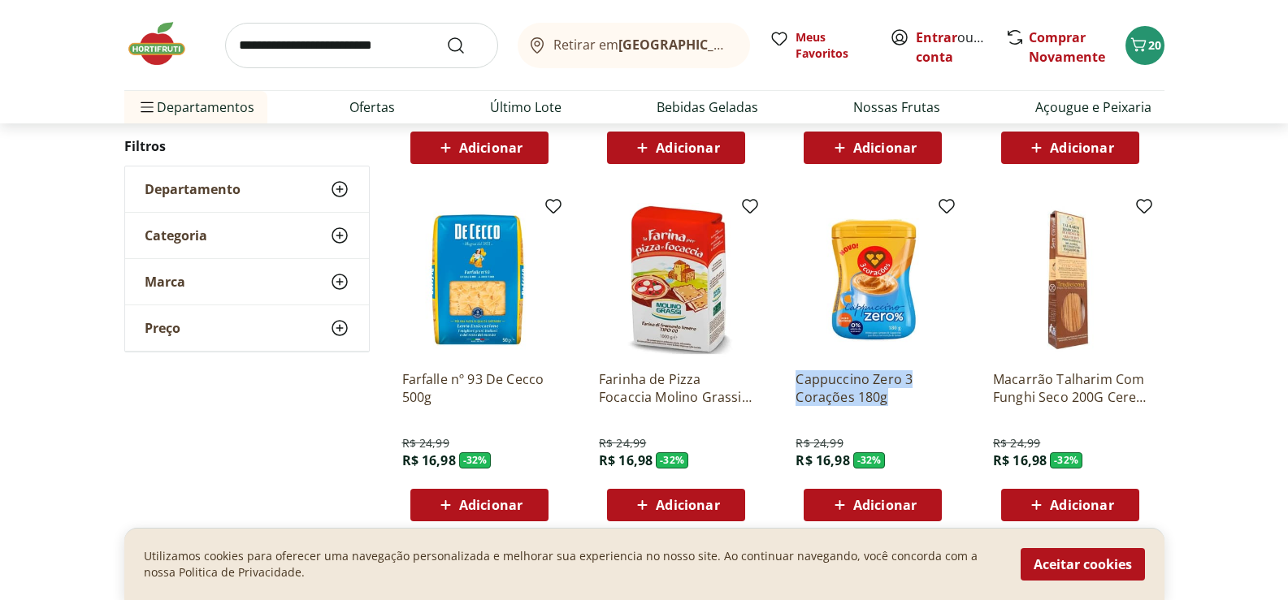
drag, startPoint x: 895, startPoint y: 409, endPoint x: 791, endPoint y: 382, distance: 107.4
click at [791, 382] on div "Cappuccino Zero 3 Corações 180g R$ 24,99 R$ 16,98 - 32 % Adicionar" at bounding box center [872, 362] width 180 height 345
copy p "Cappuccino Zero 3 Corações 180g"
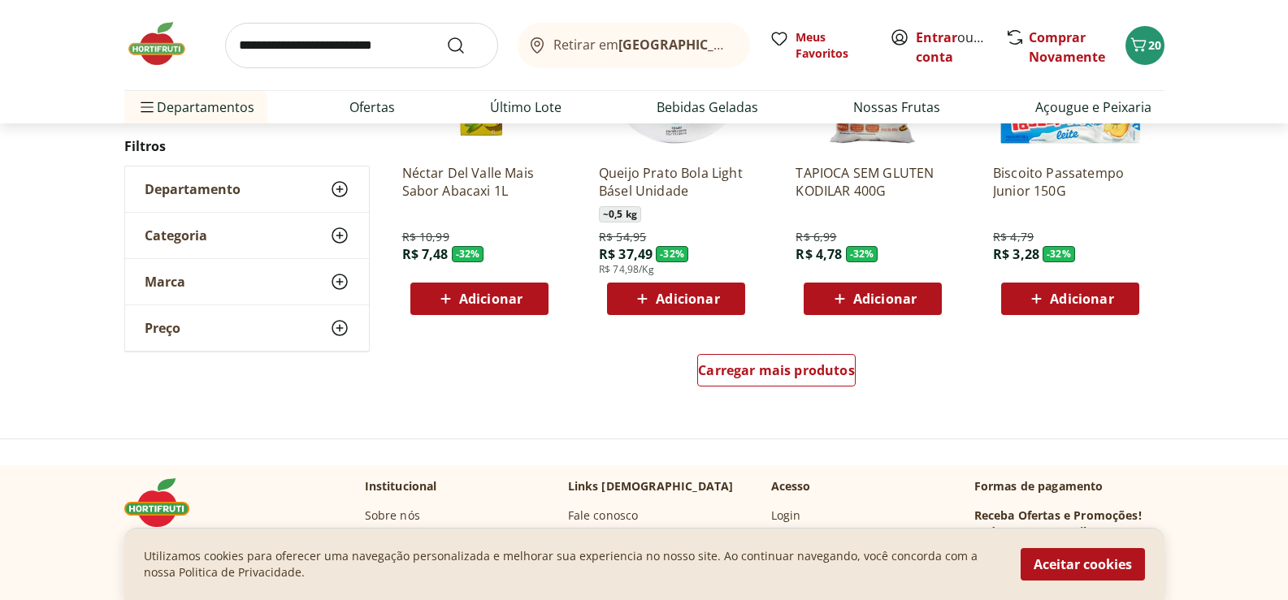
scroll to position [27681, 0]
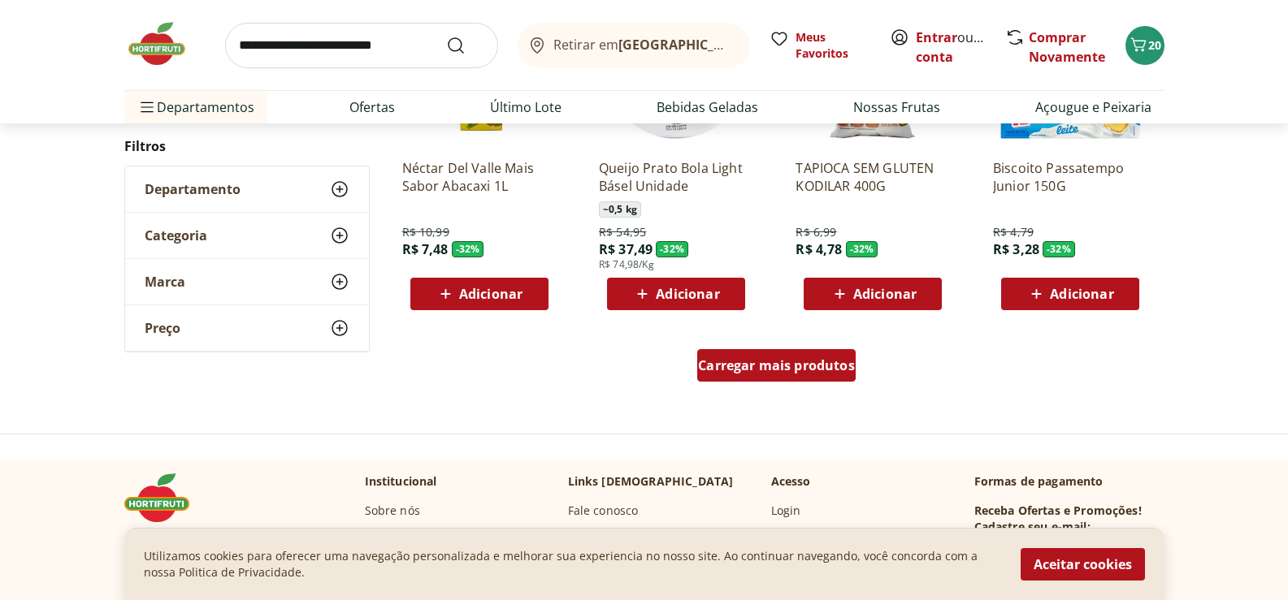
click at [795, 370] on span "Carregar mais produtos" at bounding box center [776, 365] width 157 height 13
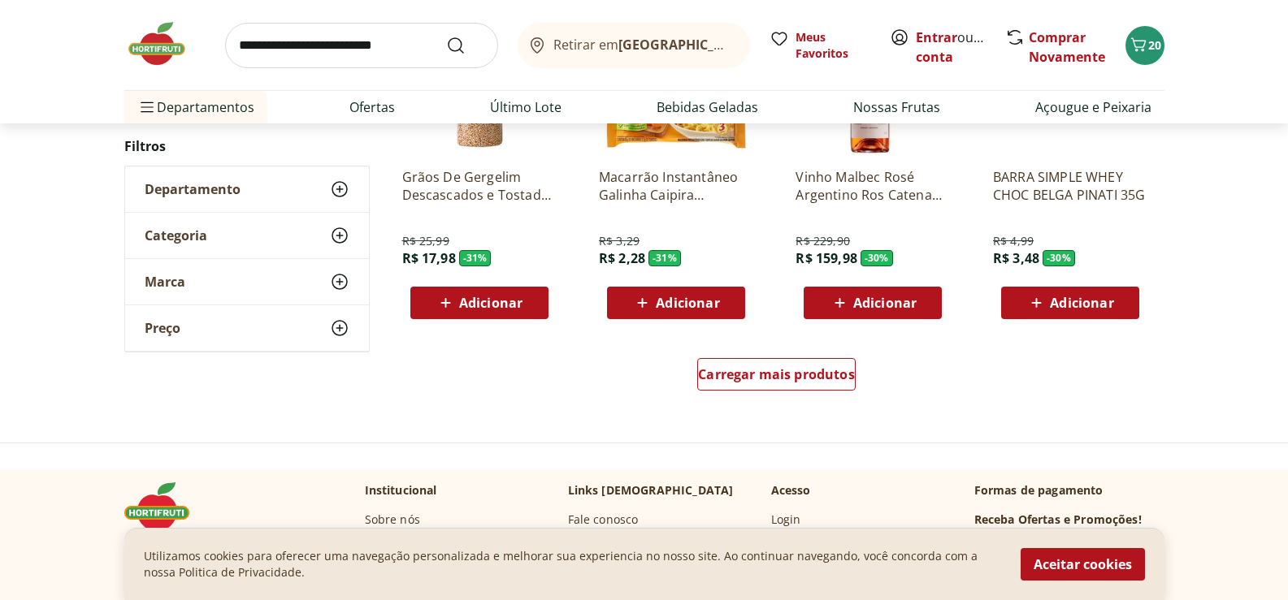
scroll to position [28737, 0]
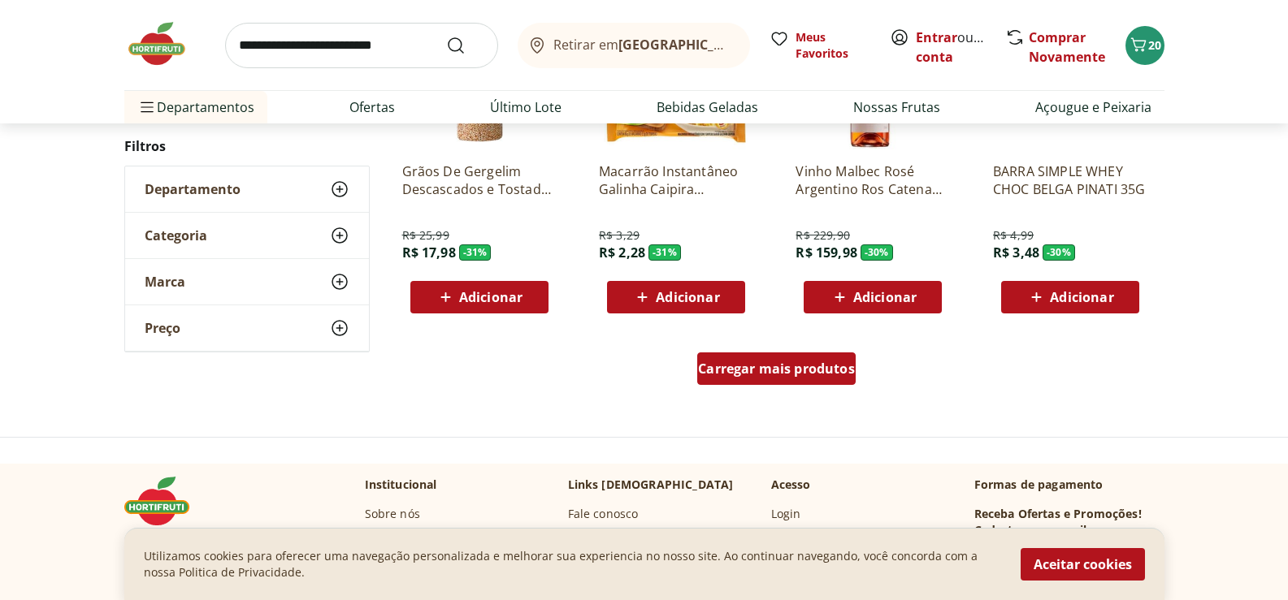
click at [806, 371] on span "Carregar mais produtos" at bounding box center [776, 368] width 157 height 13
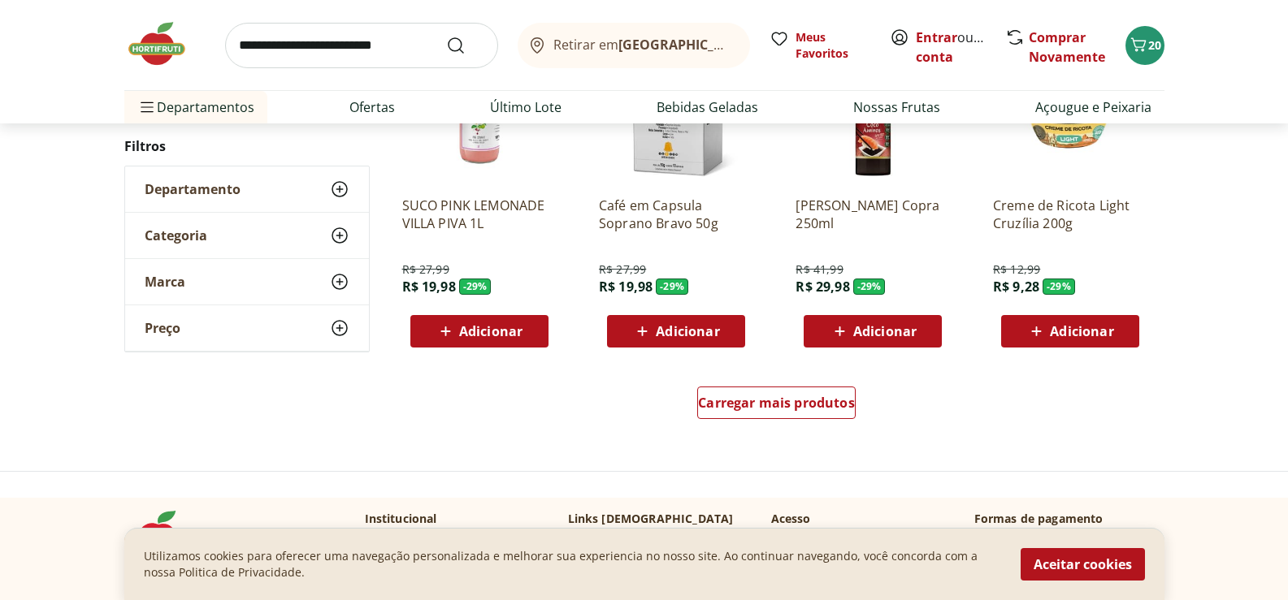
scroll to position [29794, 0]
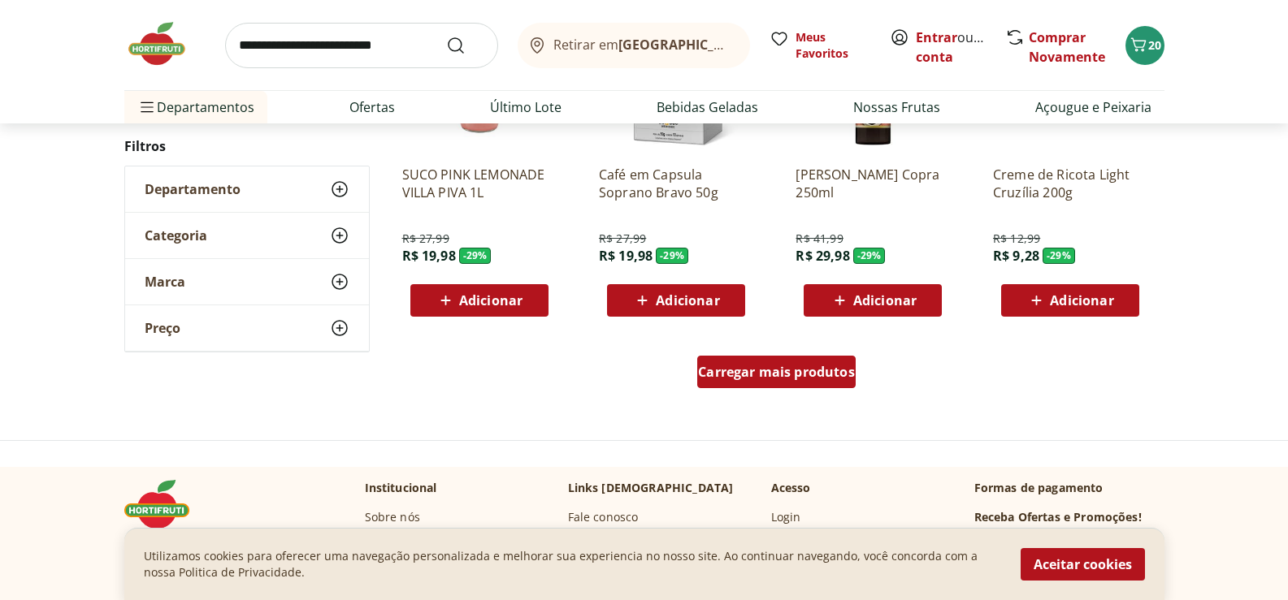
click at [824, 366] on span "Carregar mais produtos" at bounding box center [776, 372] width 157 height 13
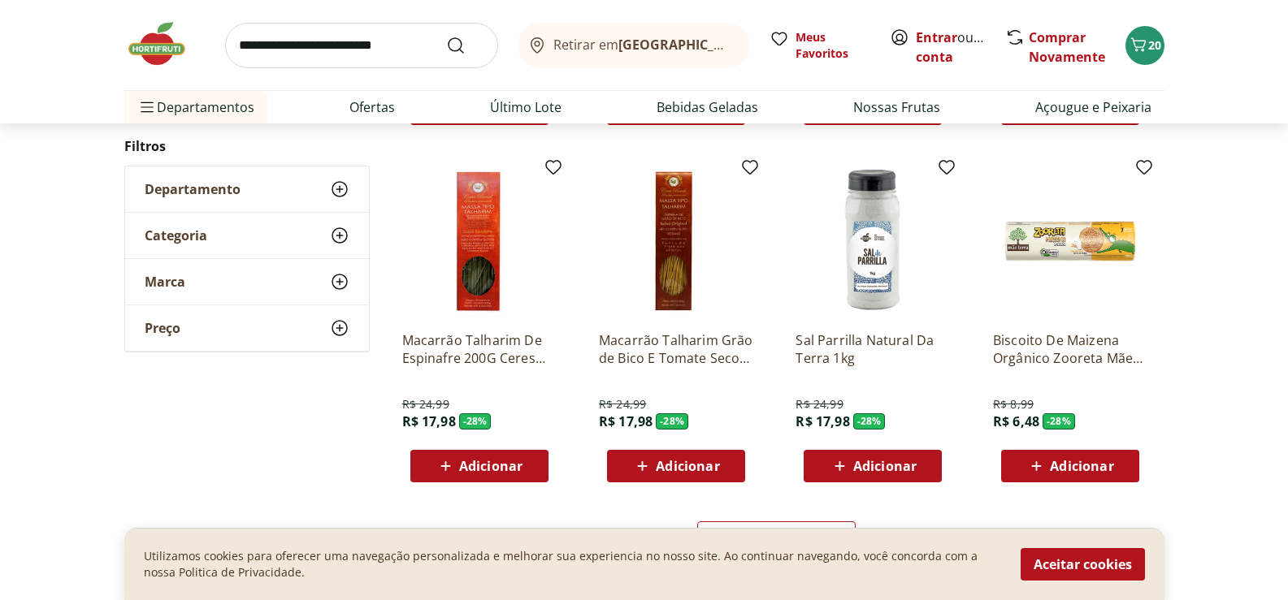
scroll to position [30850, 0]
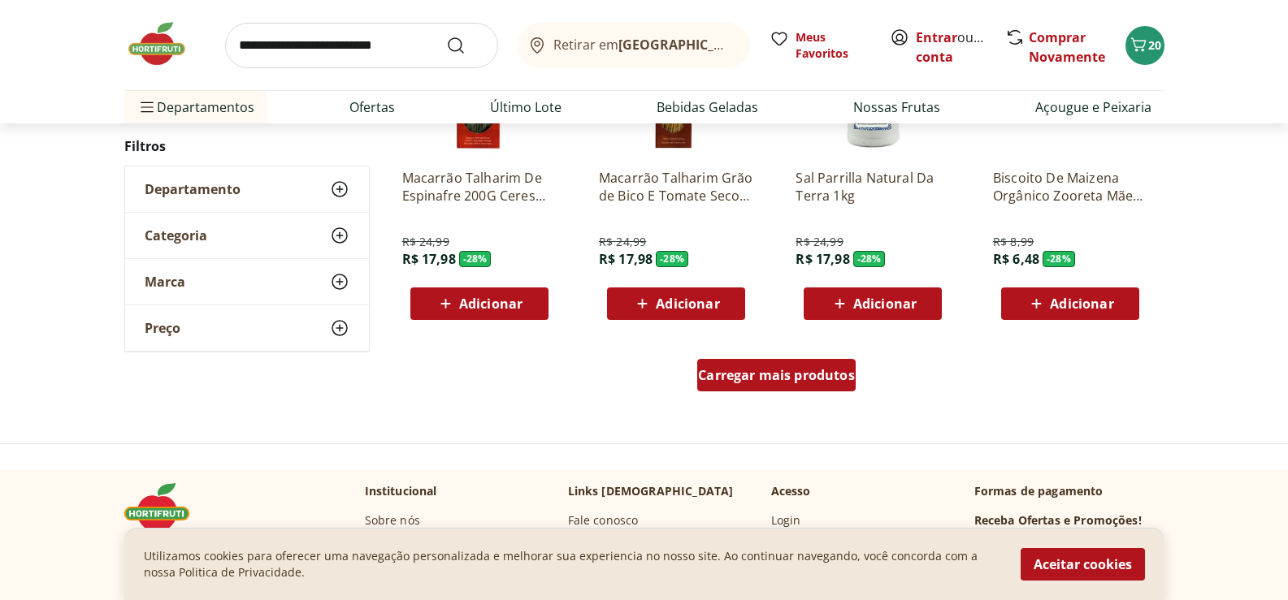
click at [792, 371] on span "Carregar mais produtos" at bounding box center [776, 375] width 157 height 13
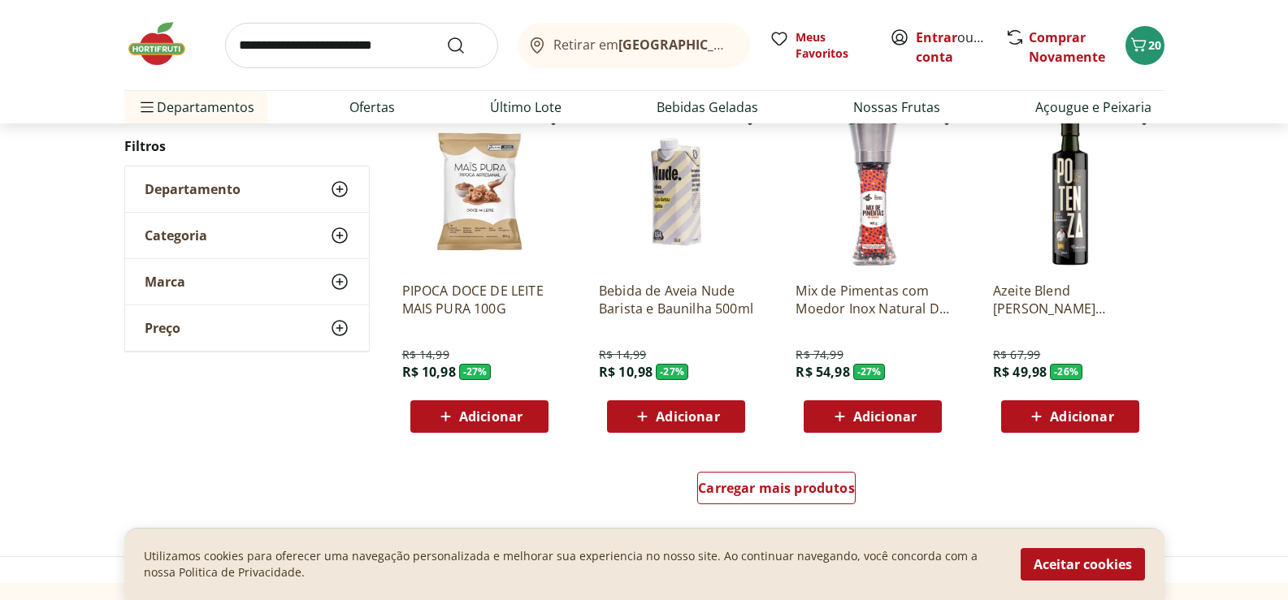
scroll to position [31825, 0]
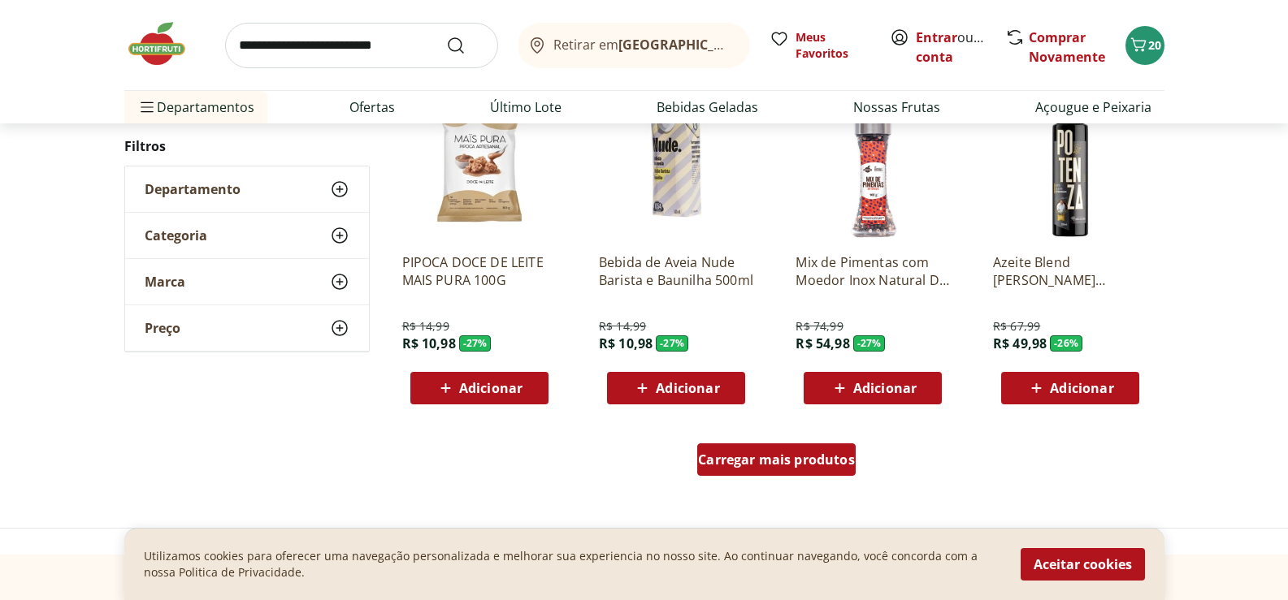
click at [751, 461] on span "Carregar mais produtos" at bounding box center [776, 459] width 157 height 13
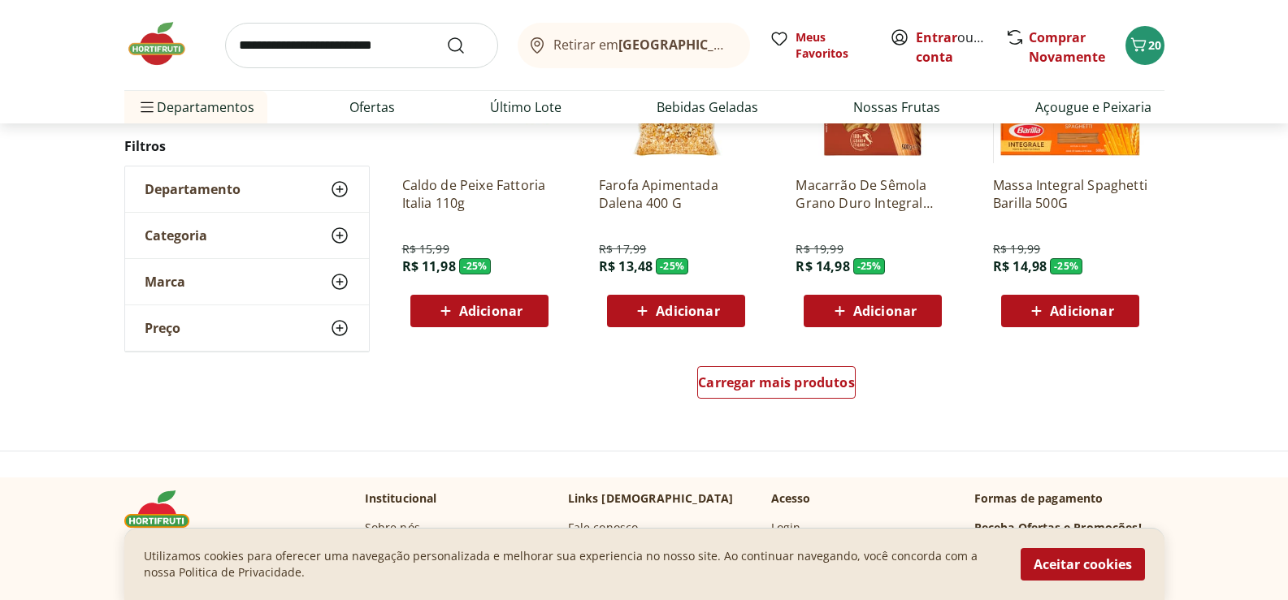
scroll to position [32963, 0]
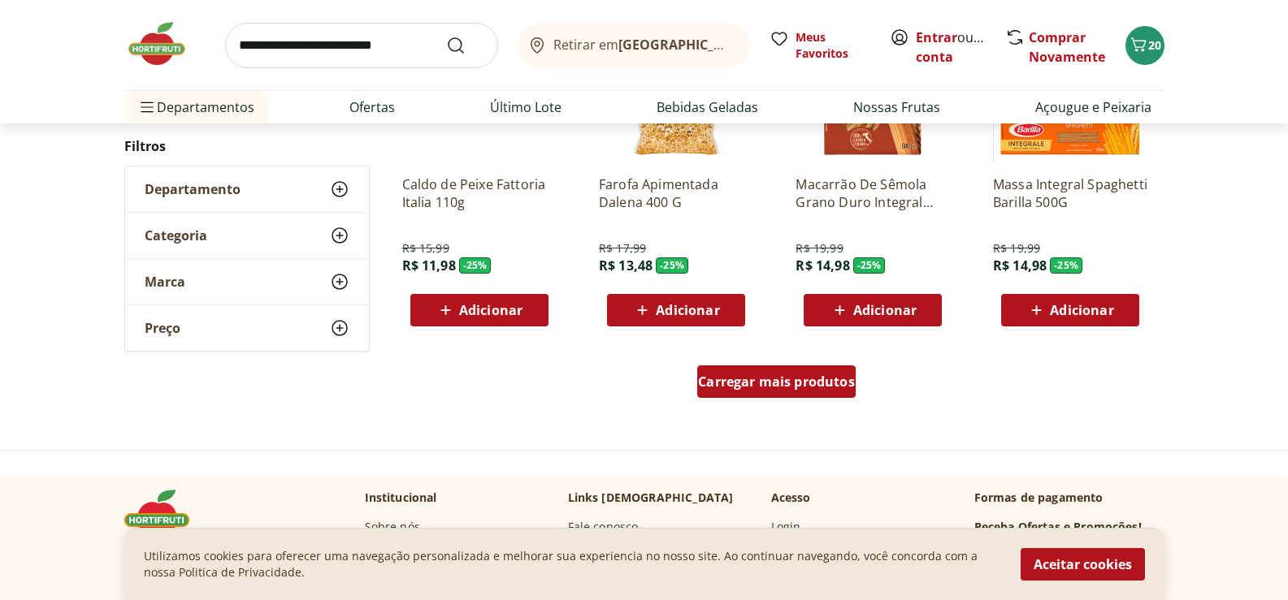
click at [790, 385] on span "Carregar mais produtos" at bounding box center [776, 381] width 157 height 13
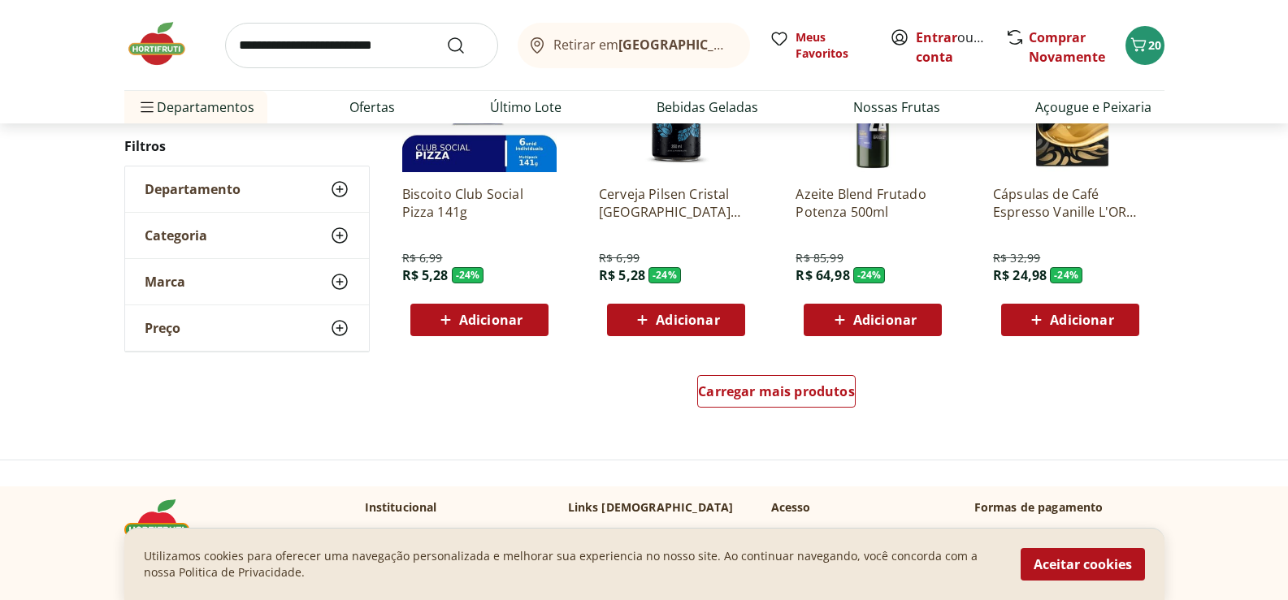
scroll to position [34019, 0]
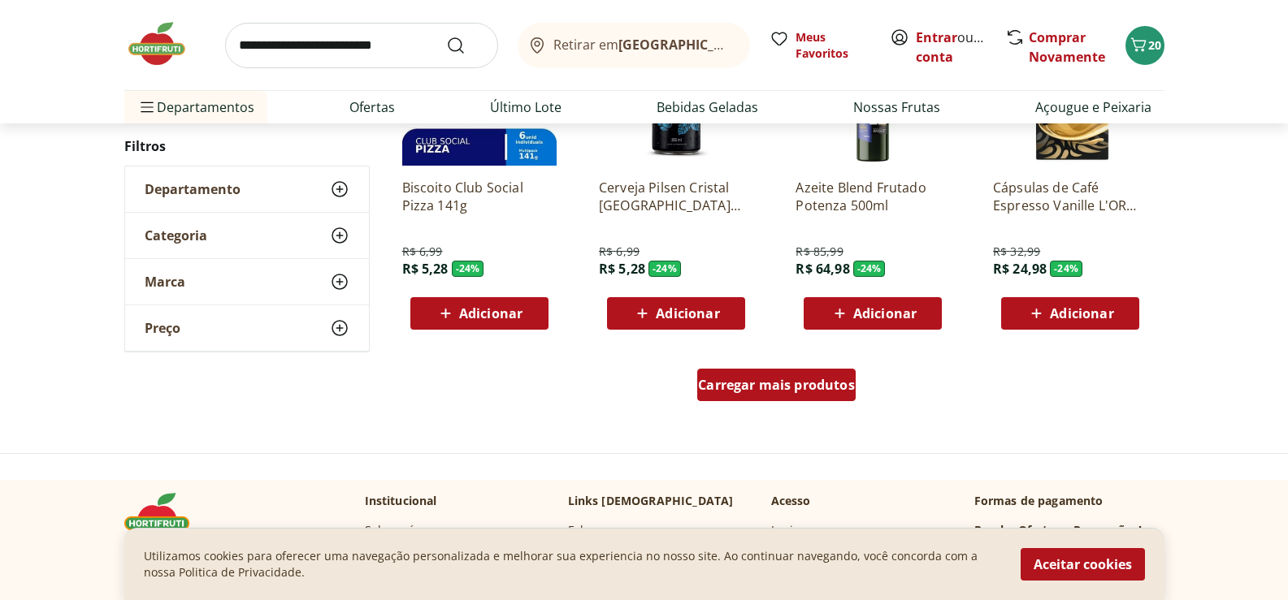
click at [833, 381] on span "Carregar mais produtos" at bounding box center [776, 385] width 157 height 13
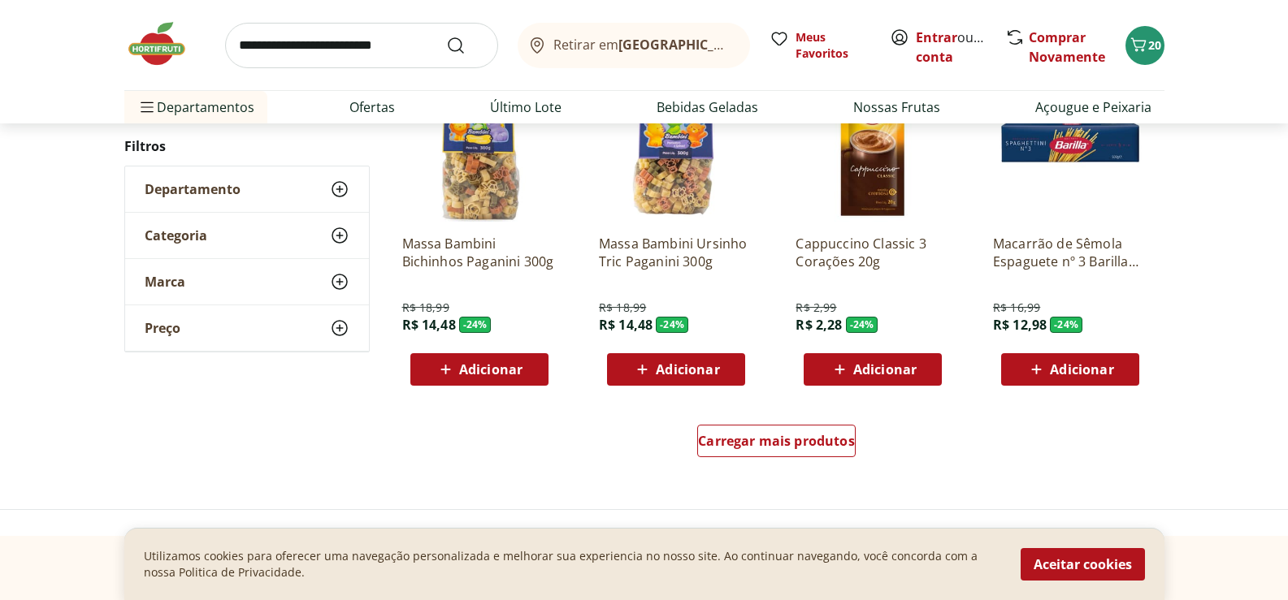
scroll to position [35075, 0]
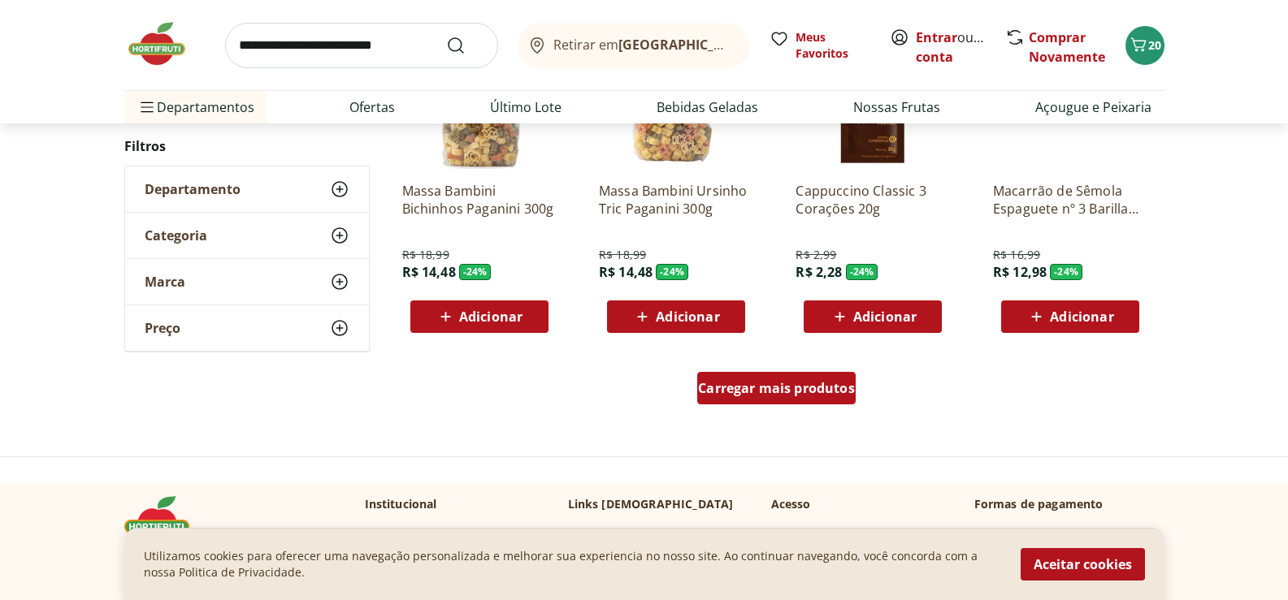
click at [821, 378] on div "Carregar mais produtos" at bounding box center [776, 388] width 158 height 33
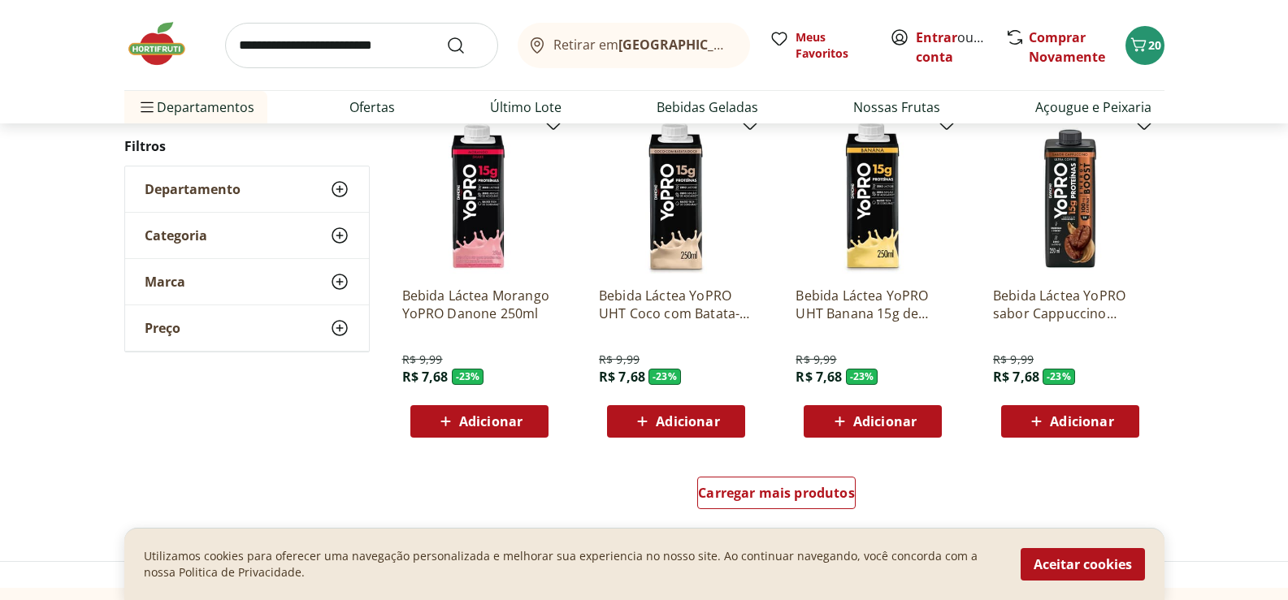
scroll to position [36050, 0]
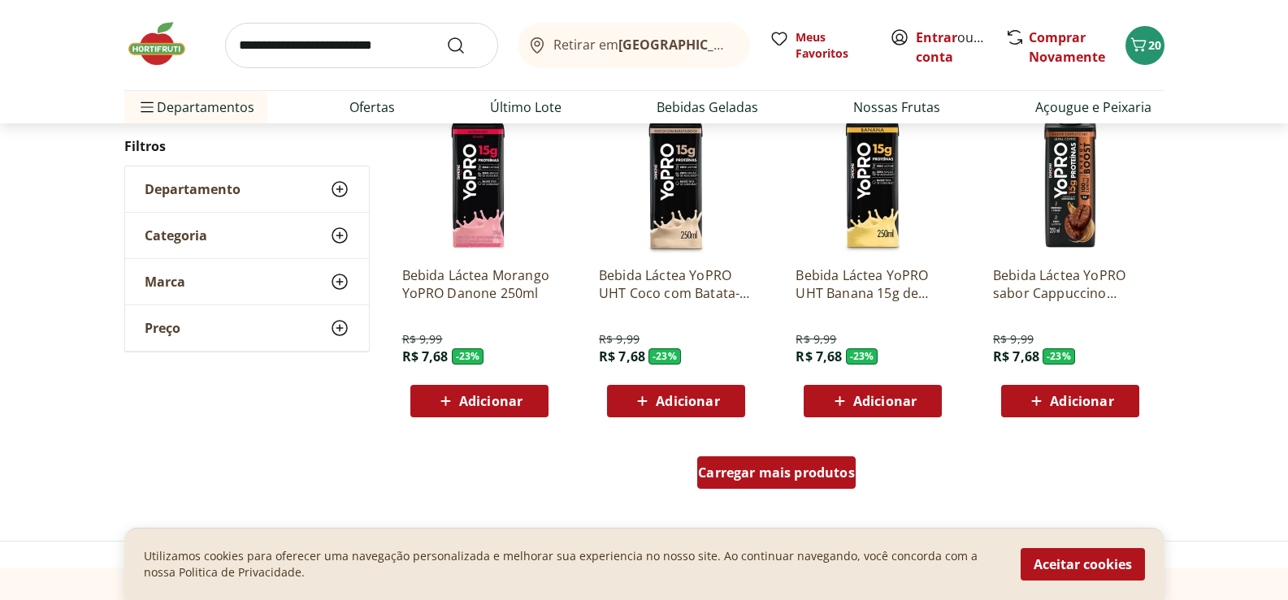
click at [746, 469] on span "Carregar mais produtos" at bounding box center [776, 472] width 157 height 13
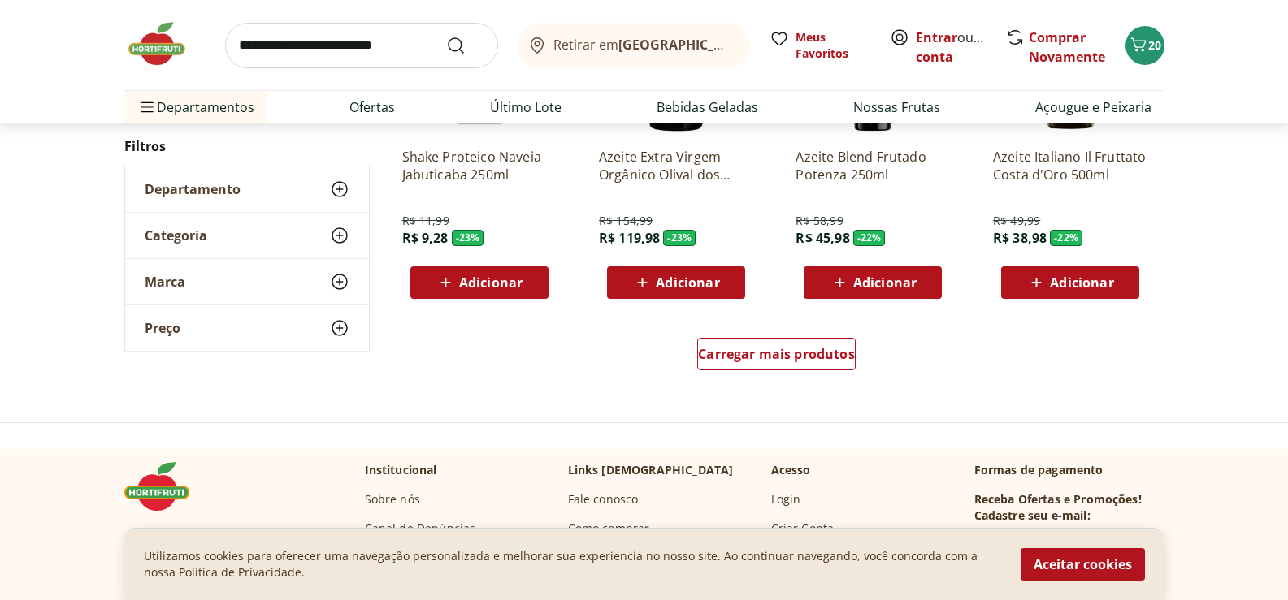
scroll to position [37269, 0]
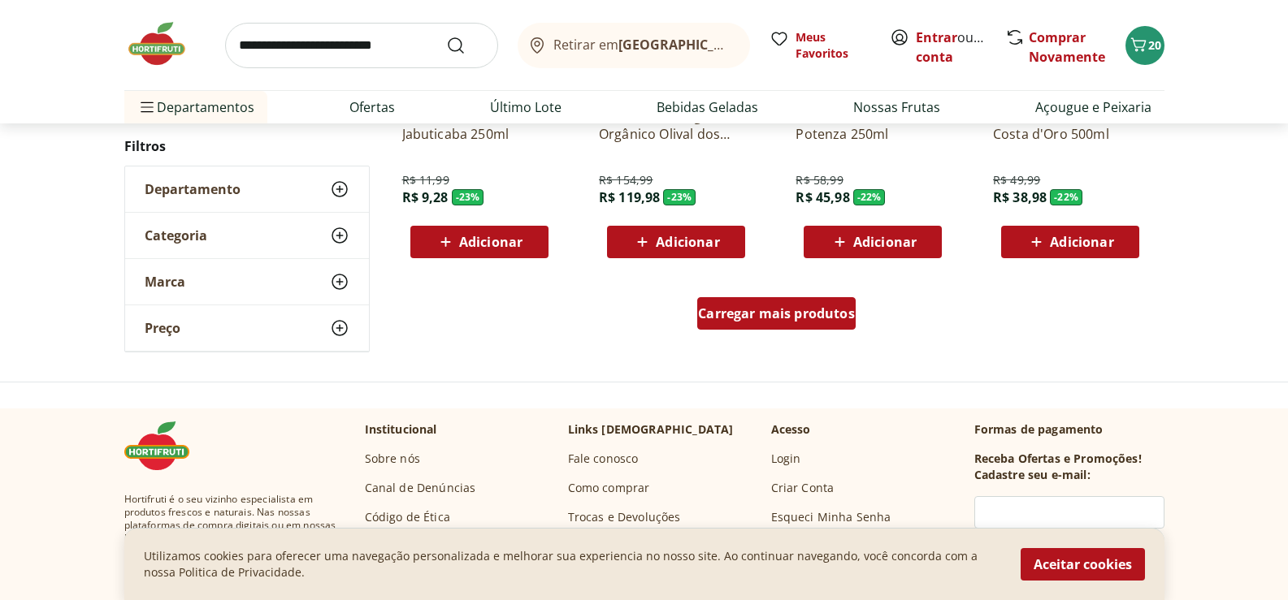
click at [821, 311] on span "Carregar mais produtos" at bounding box center [776, 313] width 157 height 13
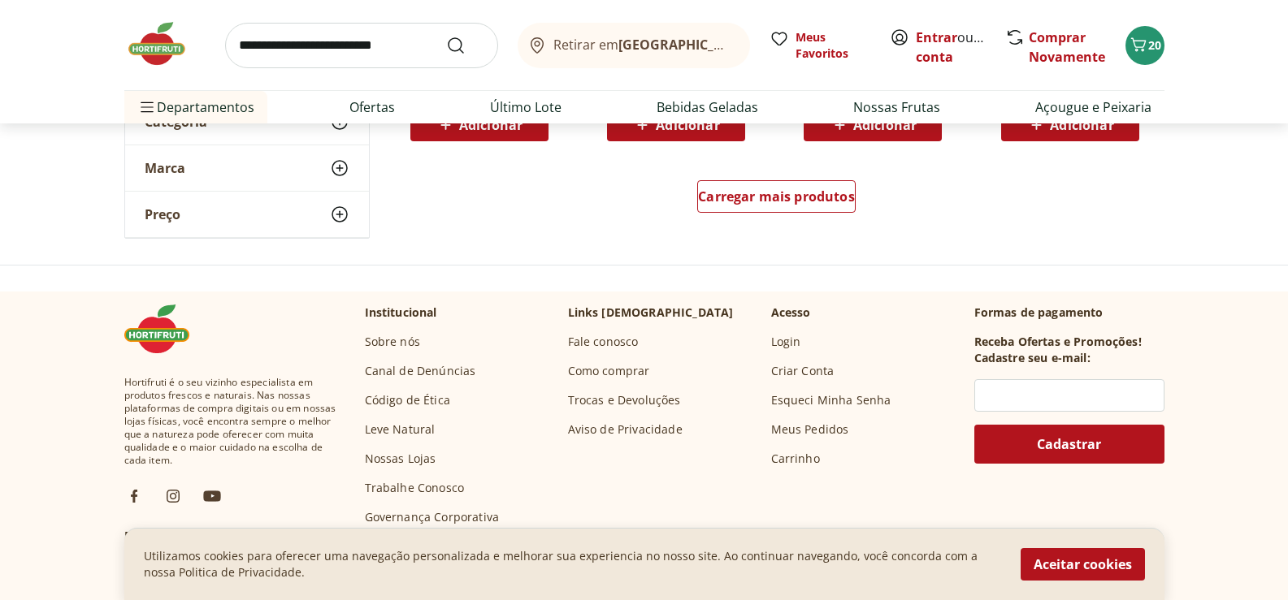
scroll to position [38488, 0]
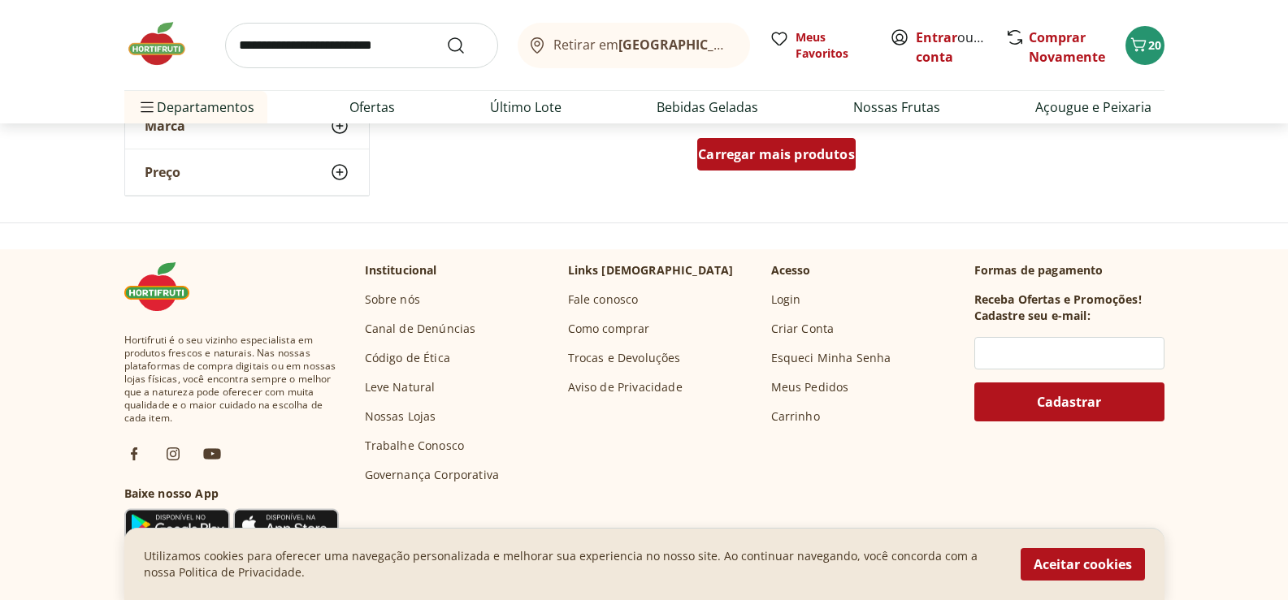
click at [774, 151] on span "Carregar mais produtos" at bounding box center [776, 154] width 157 height 13
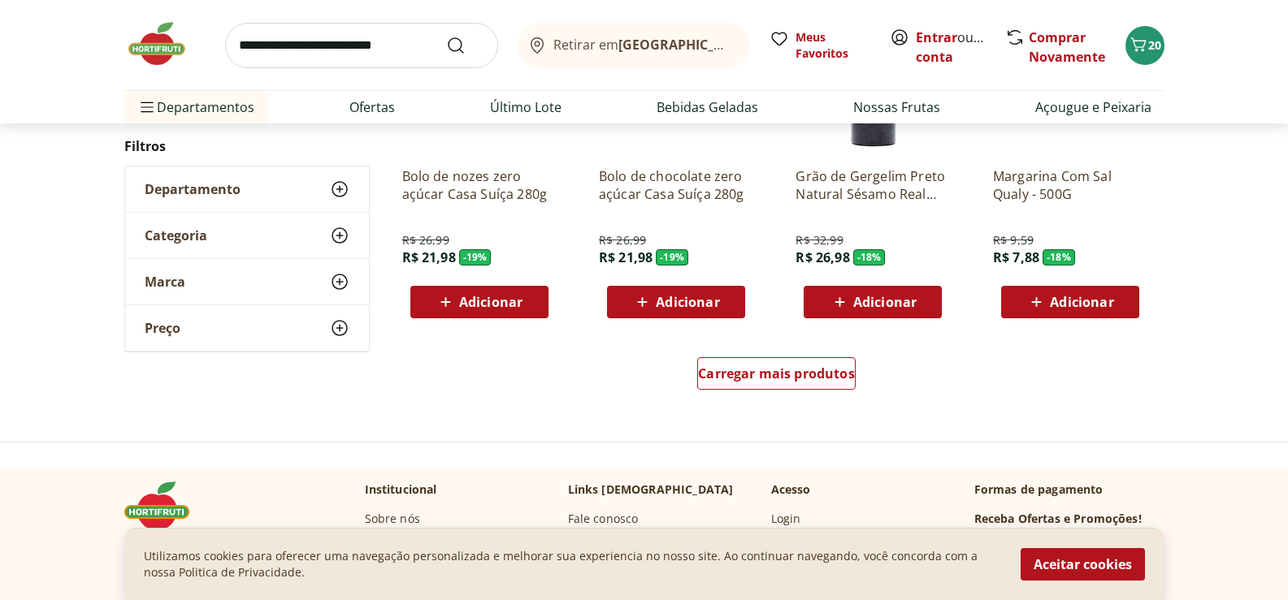
scroll to position [39463, 0]
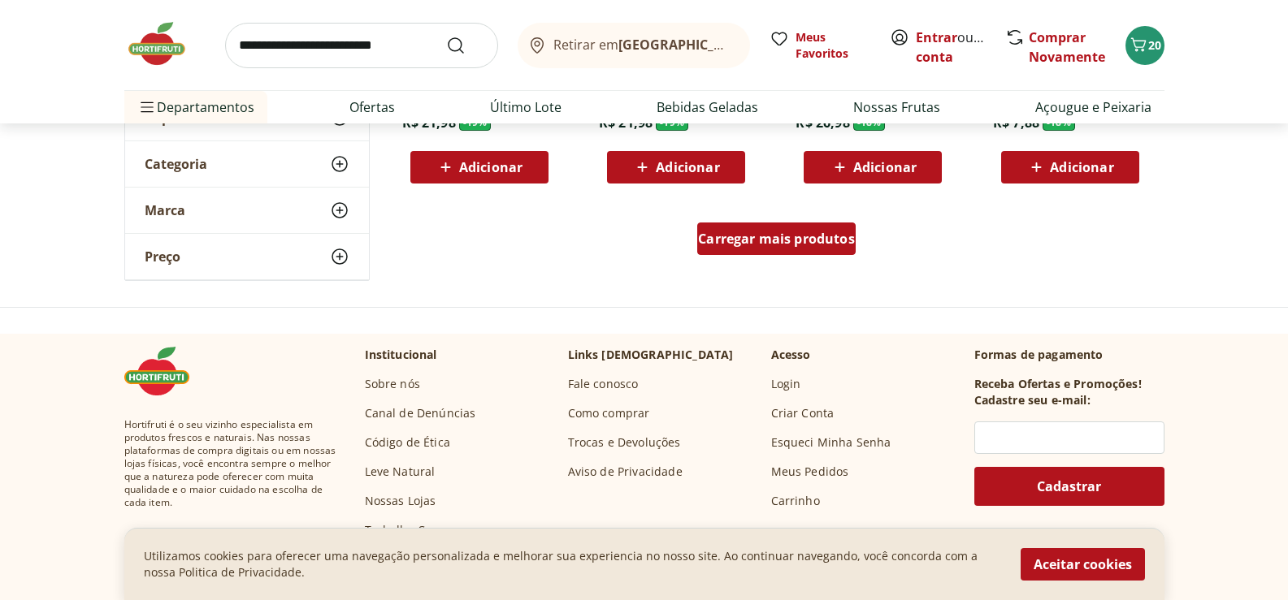
click at [754, 233] on span "Carregar mais produtos" at bounding box center [776, 238] width 157 height 13
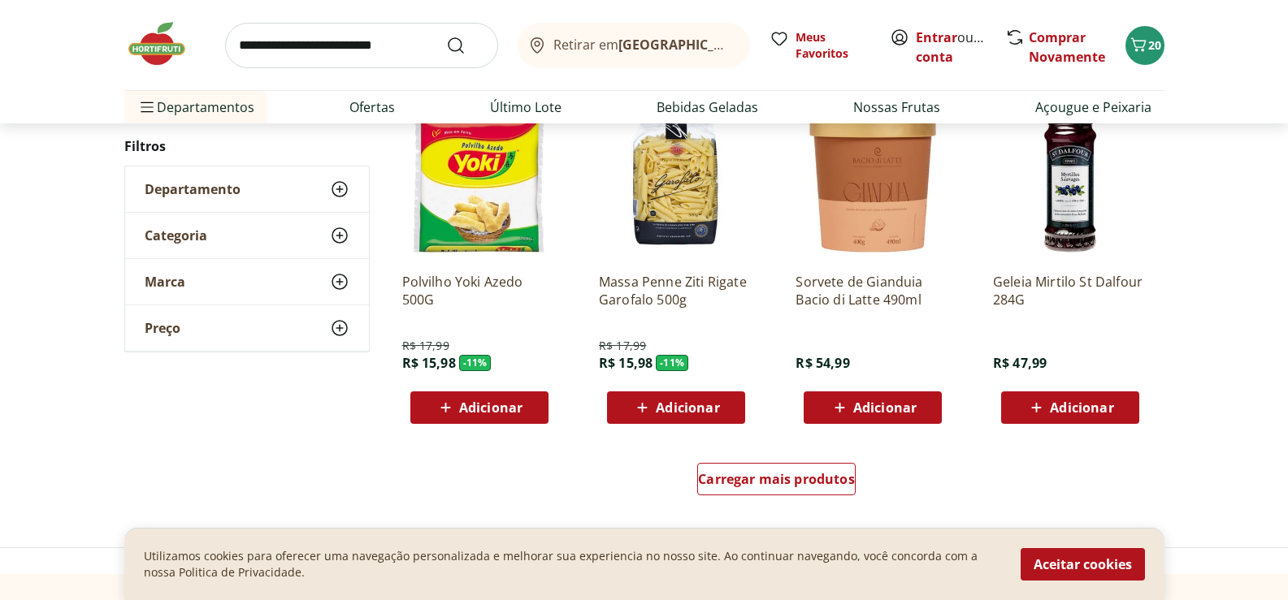
scroll to position [40438, 0]
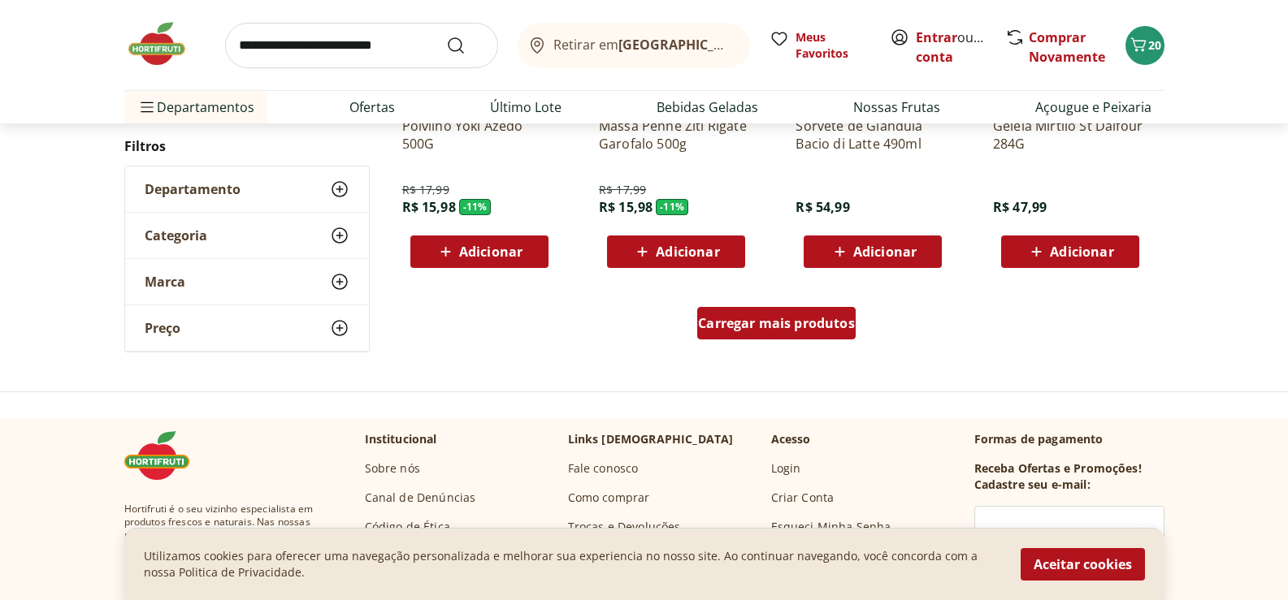
click at [800, 317] on span "Carregar mais produtos" at bounding box center [776, 323] width 157 height 13
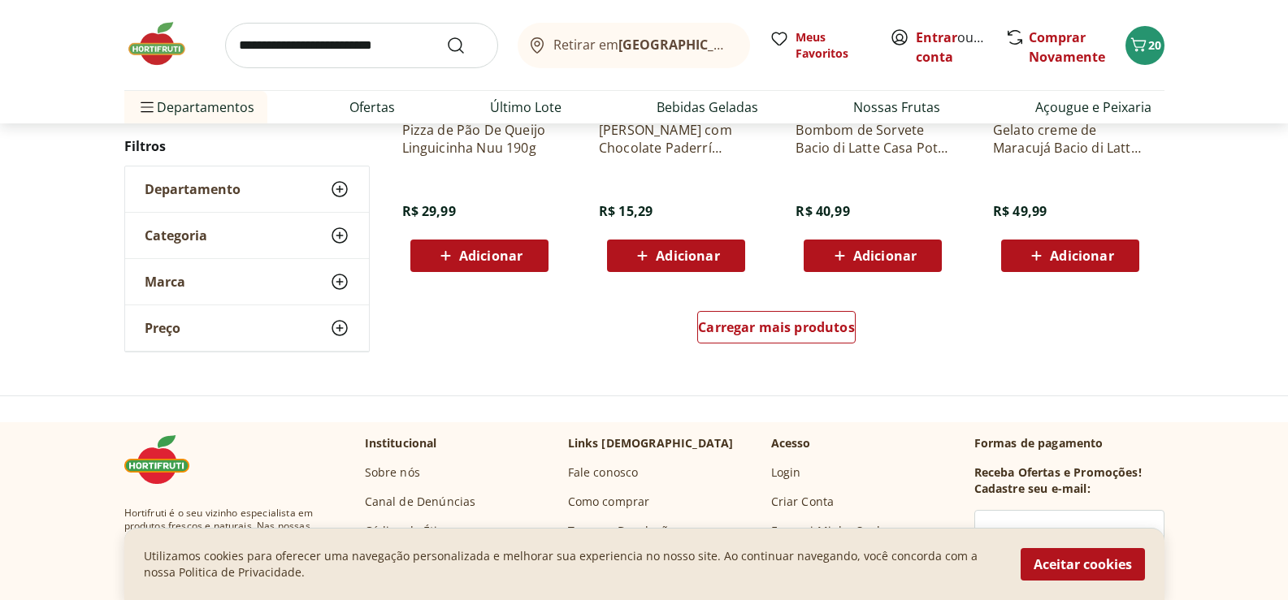
scroll to position [41494, 0]
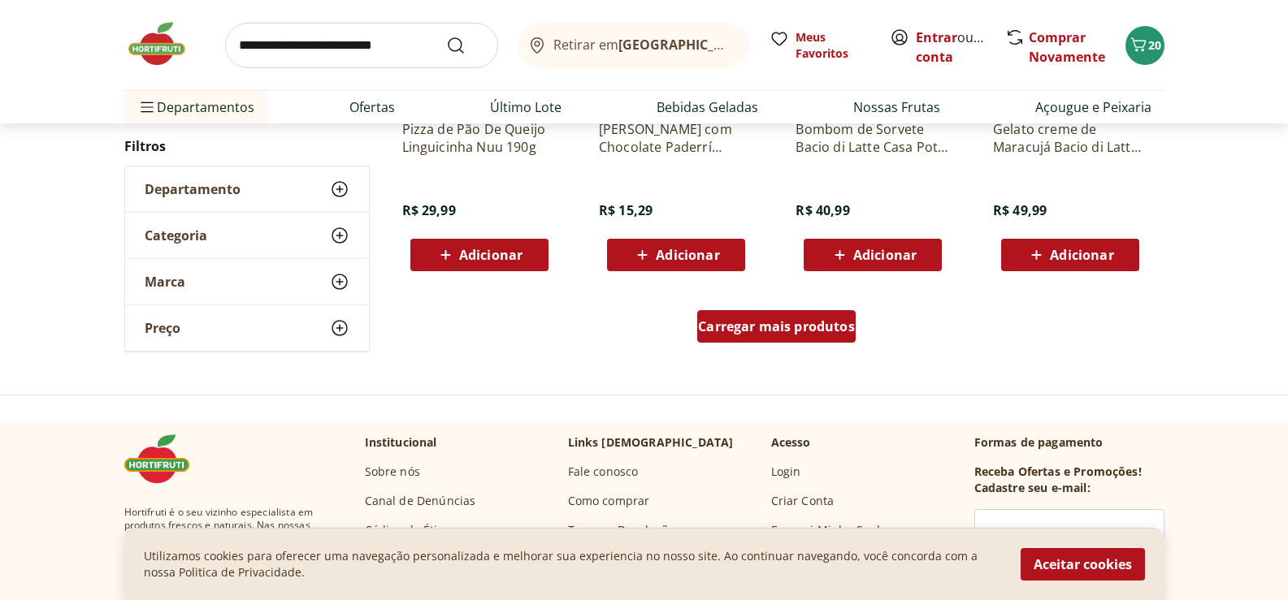
click at [740, 323] on span "Carregar mais produtos" at bounding box center [776, 326] width 157 height 13
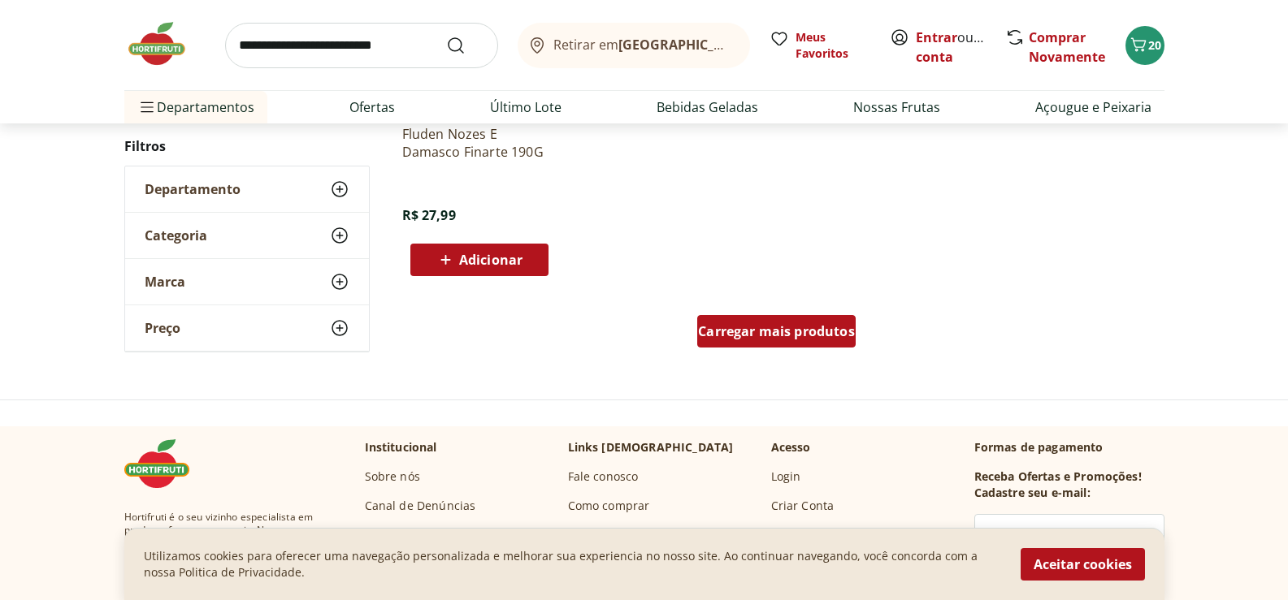
scroll to position [42550, 0]
click at [742, 326] on span "Carregar mais produtos" at bounding box center [776, 329] width 157 height 13
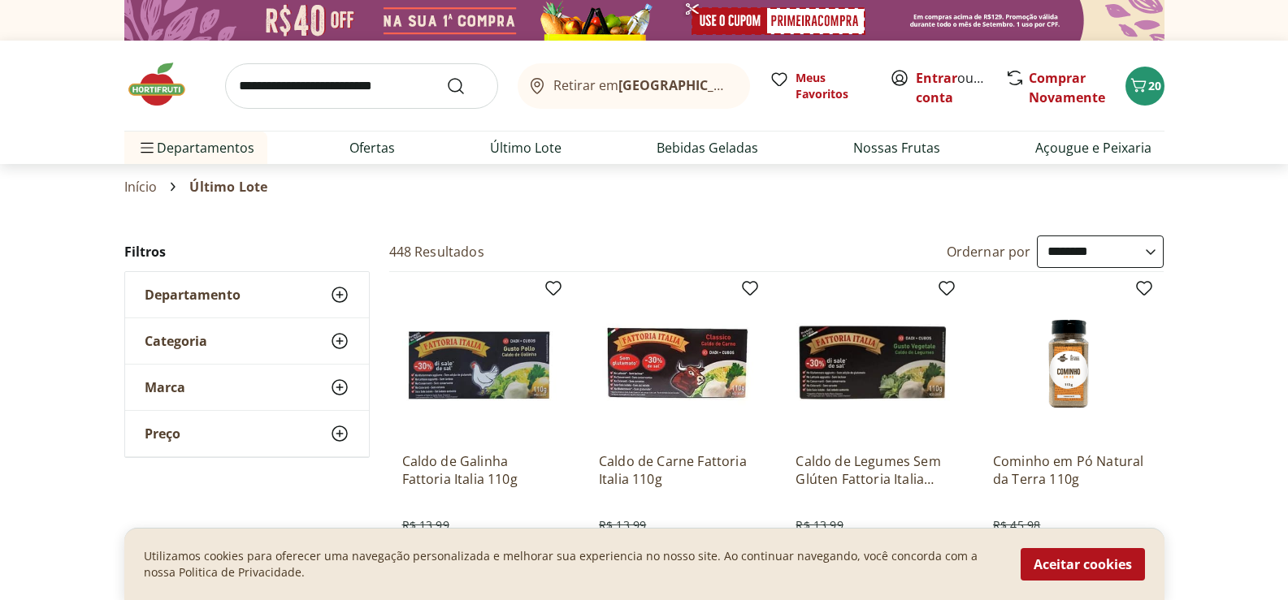
scroll to position [708, 0]
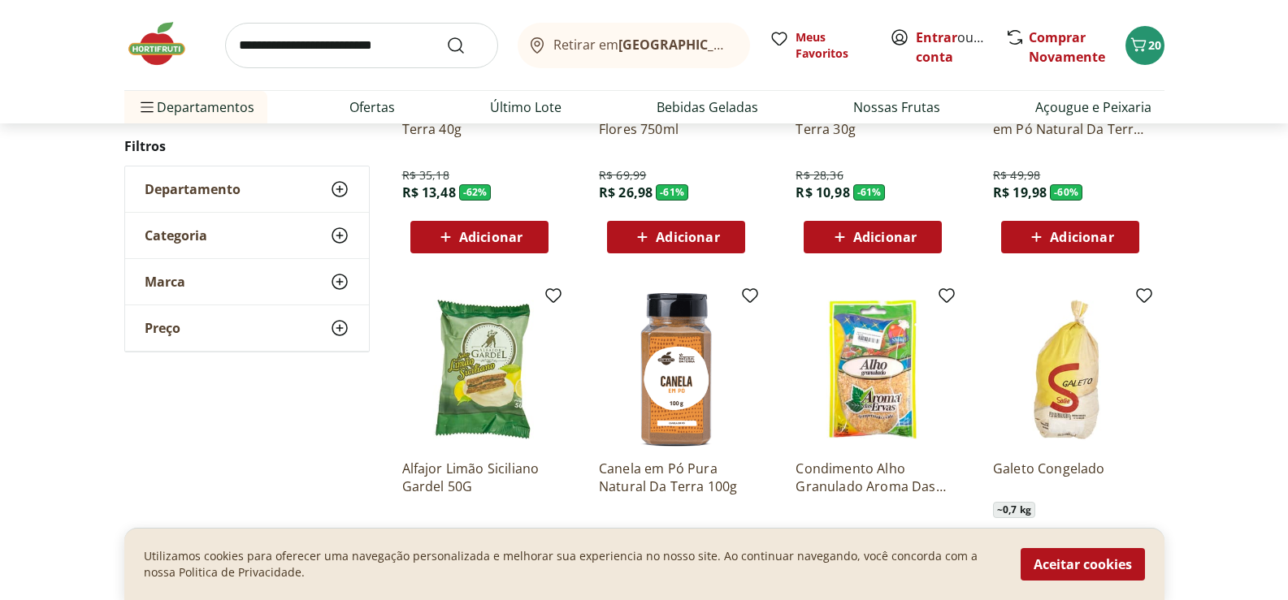
drag, startPoint x: 1293, startPoint y: 560, endPoint x: 1238, endPoint y: 400, distance: 169.1
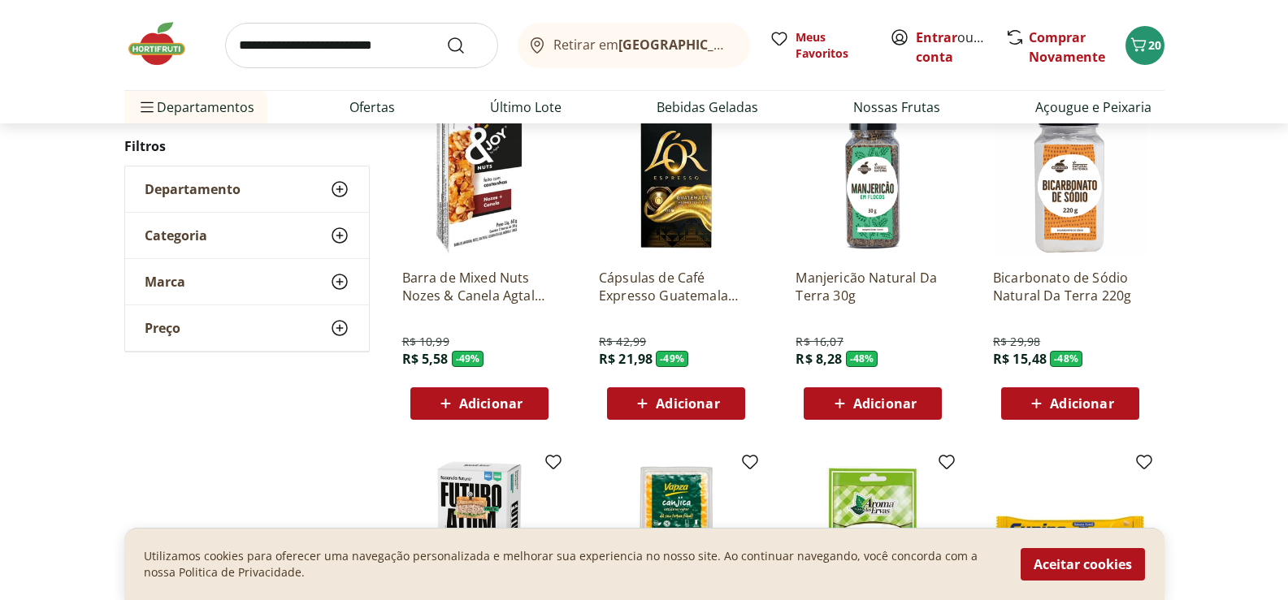
scroll to position [0, 0]
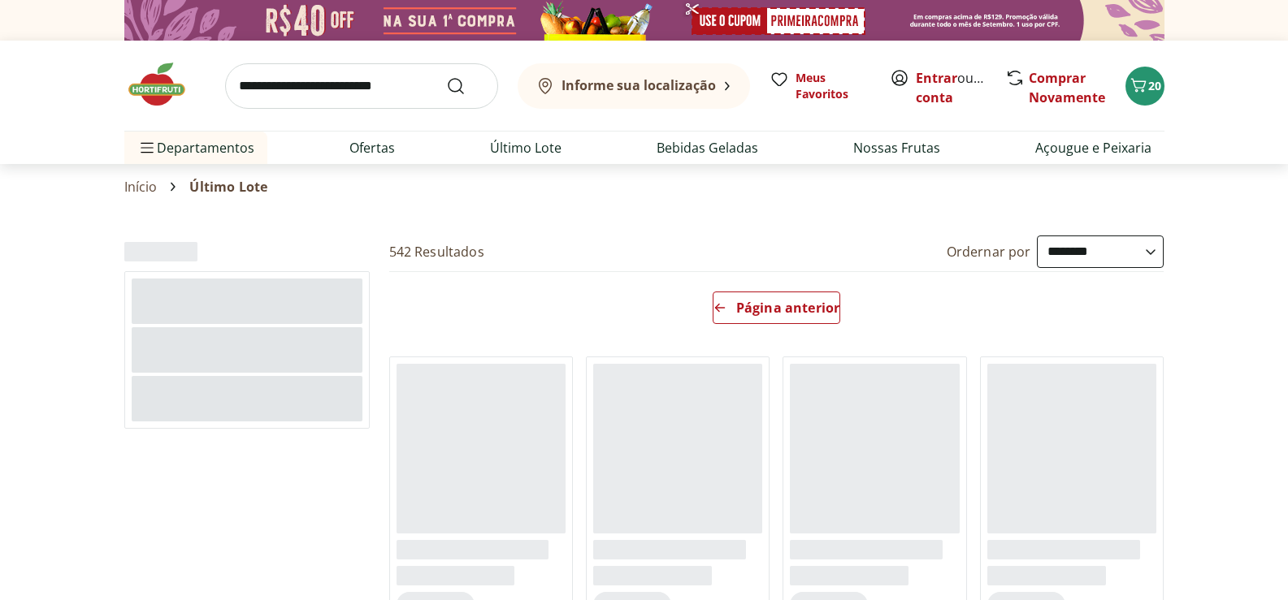
select select "**********"
